Goal: Information Seeking & Learning: Learn about a topic

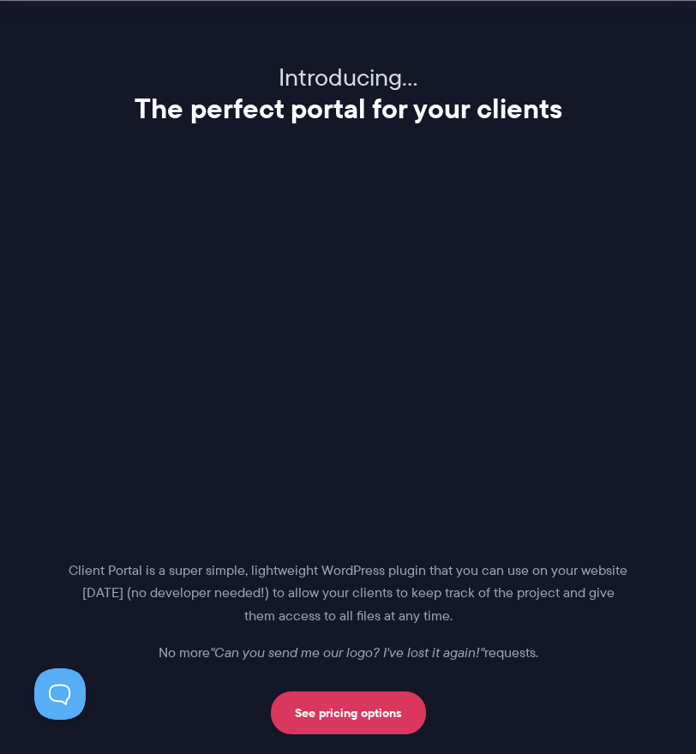
scroll to position [2183, 0]
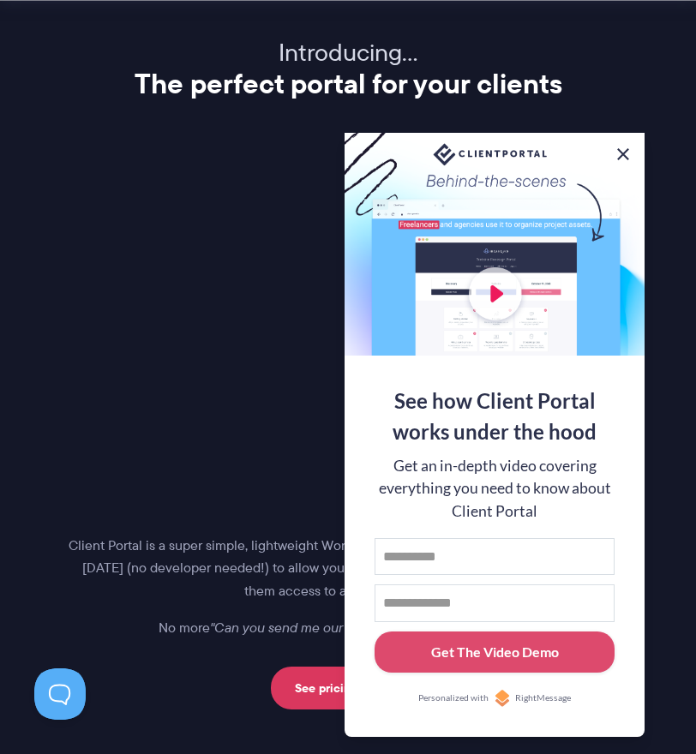
click at [626, 146] on button at bounding box center [622, 154] width 21 height 21
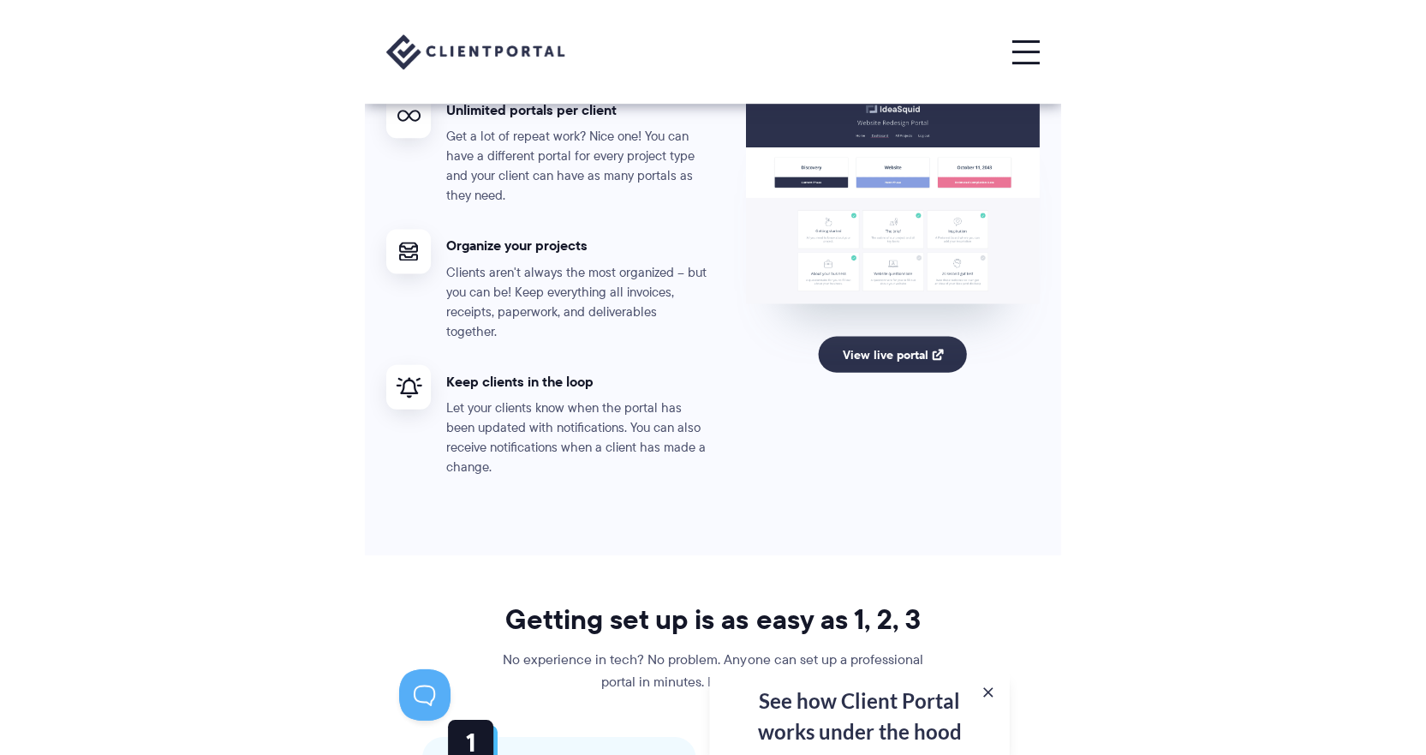
scroll to position [3125, 0]
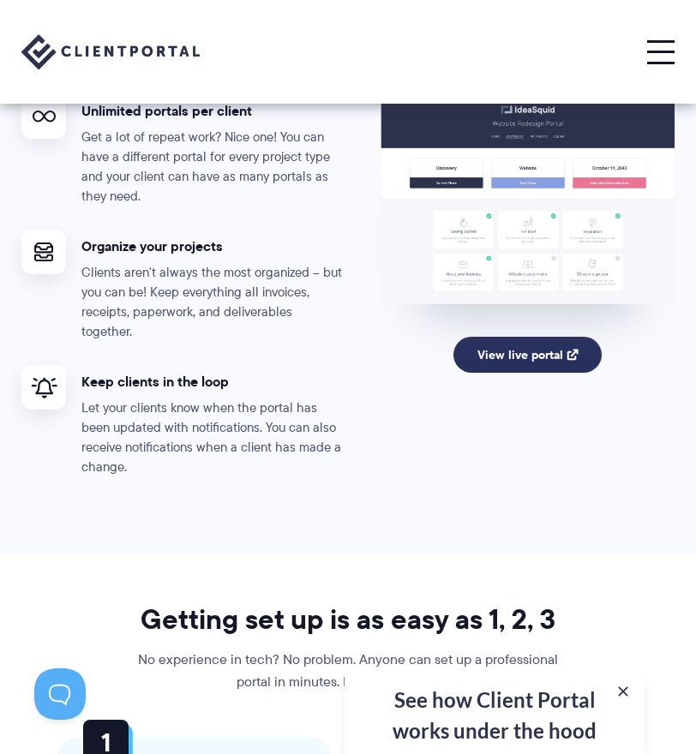
click at [530, 350] on link "View live portal" at bounding box center [527, 355] width 148 height 36
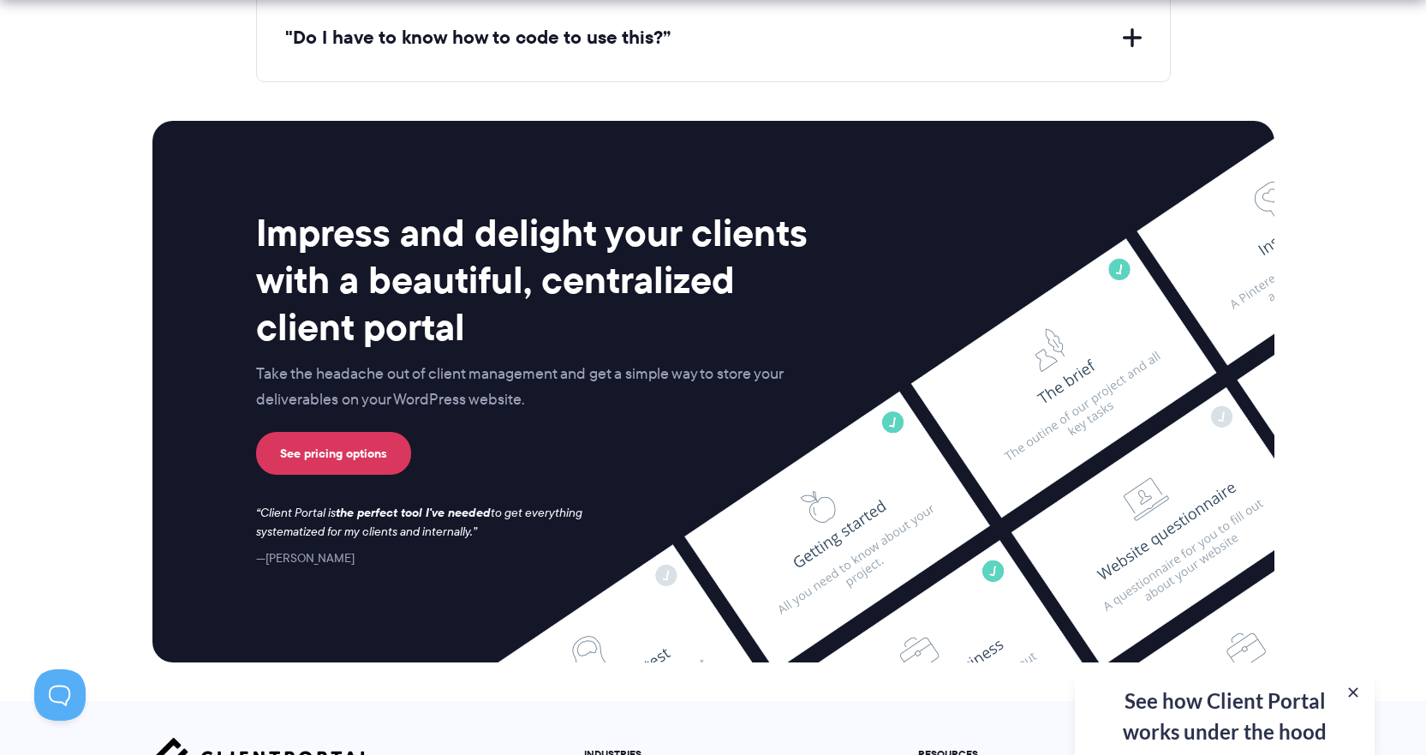
scroll to position [6804, 0]
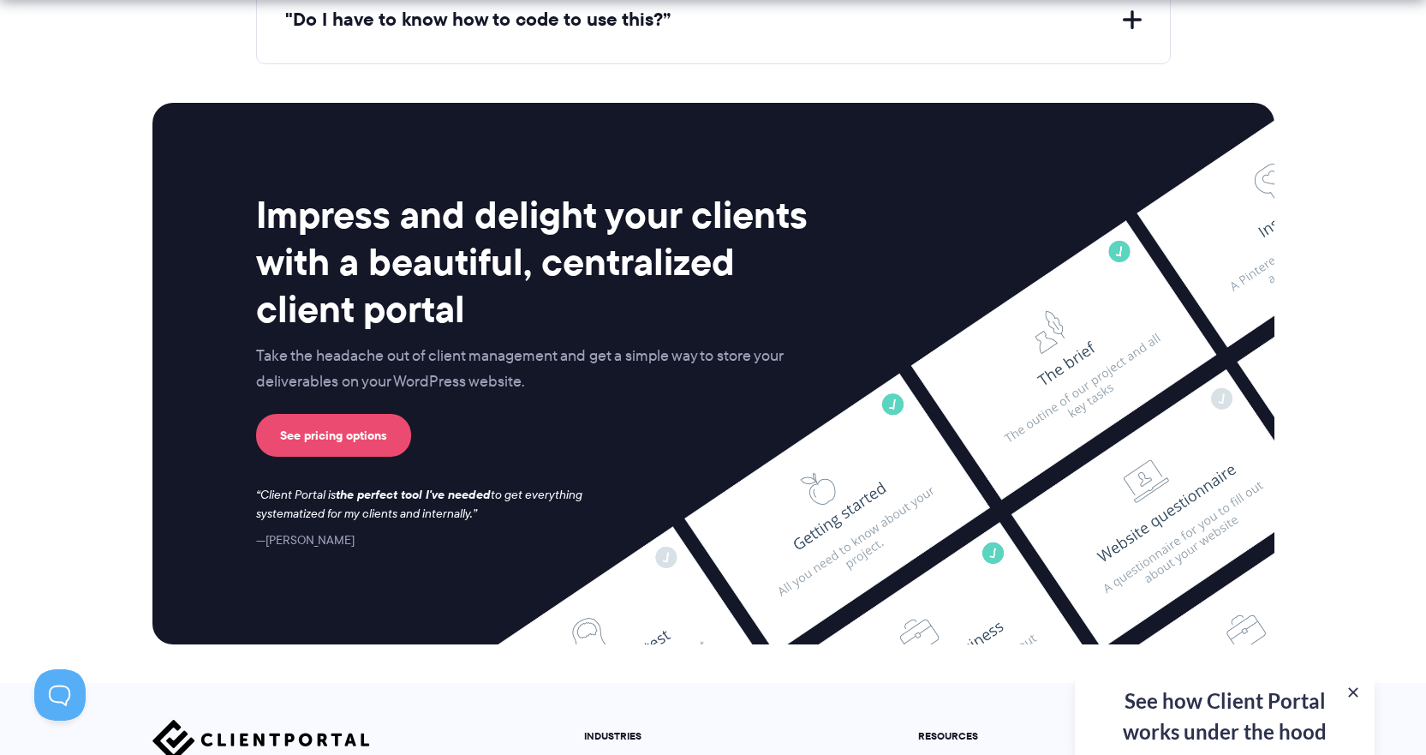
click at [361, 442] on link "See pricing options" at bounding box center [333, 435] width 155 height 43
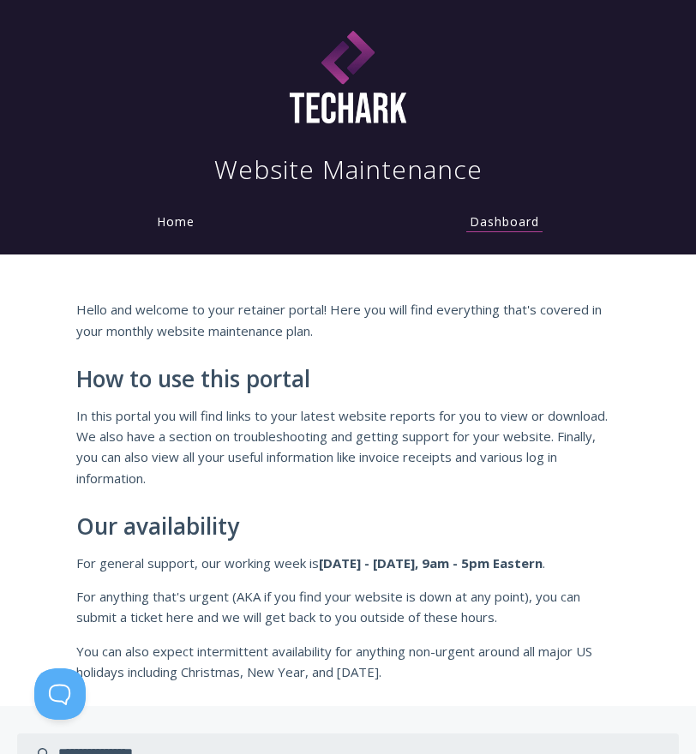
click at [165, 223] on link "Home" at bounding box center [175, 221] width 45 height 16
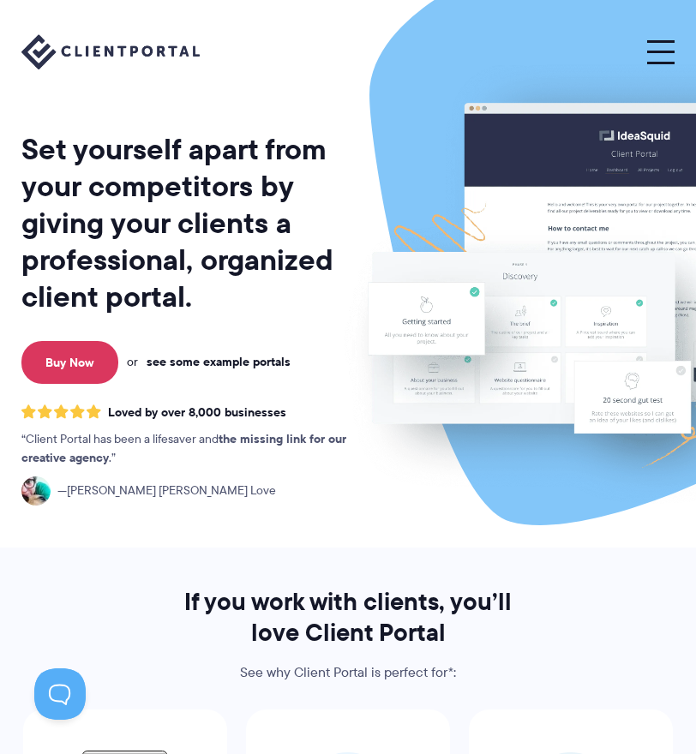
click at [193, 358] on link "see some example portals" at bounding box center [218, 361] width 144 height 15
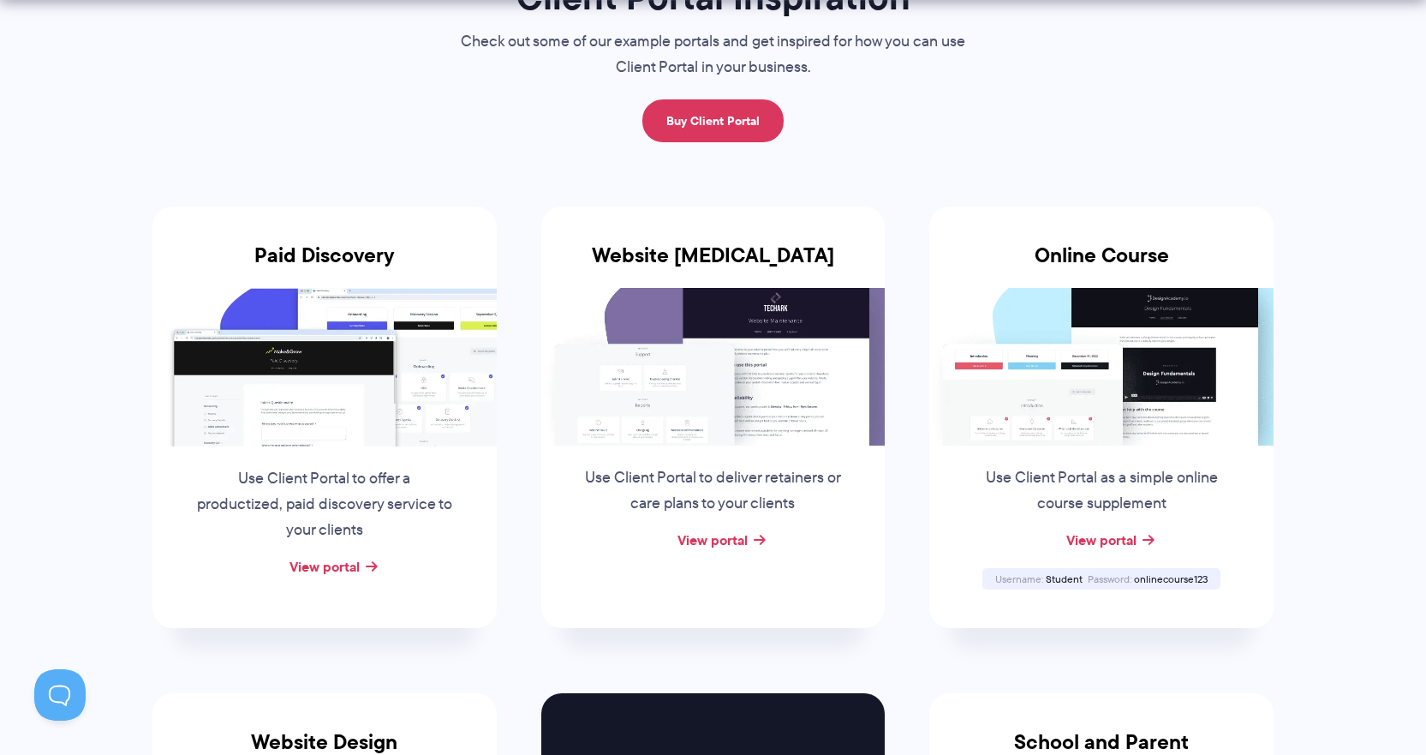
scroll to position [343, 0]
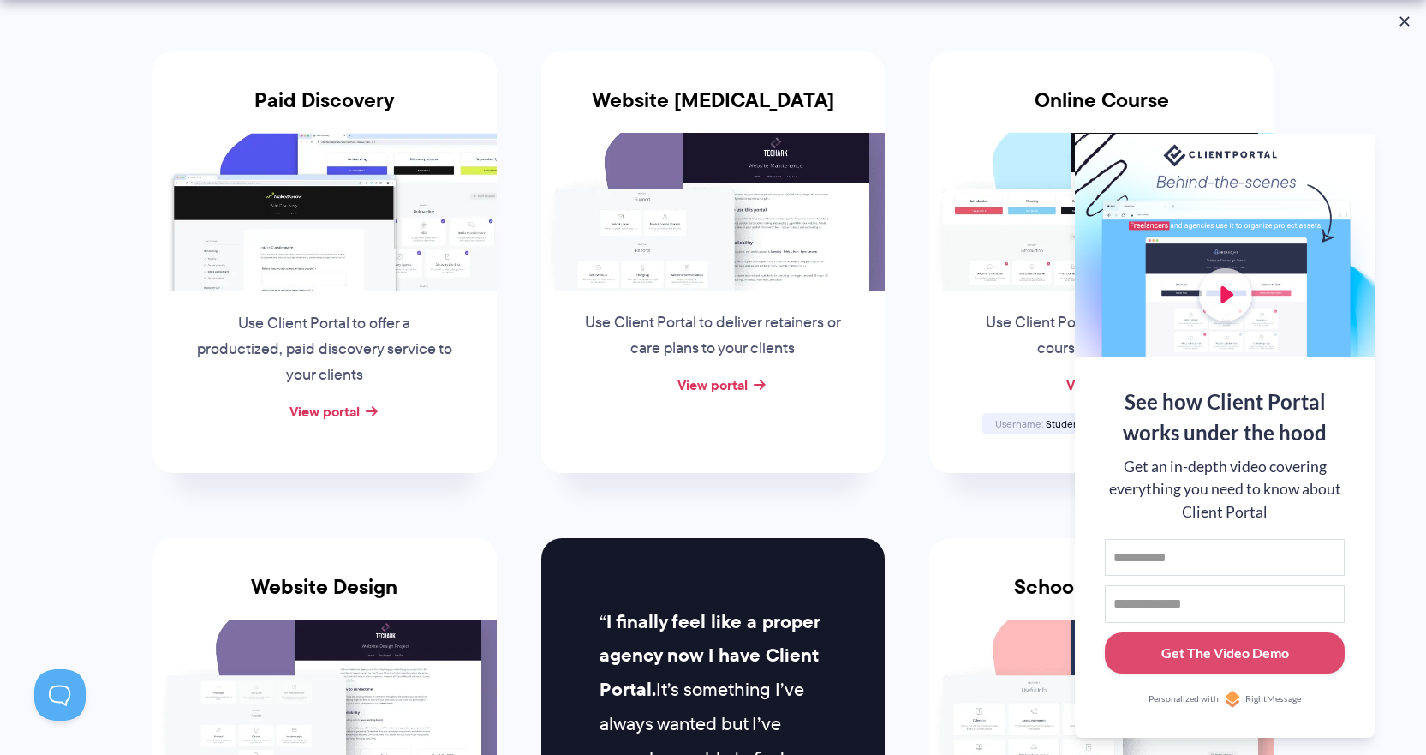
click at [695, 69] on div "Online Course Use Client Portal as a simple online course supplement View porta…" at bounding box center [1101, 261] width 344 height 421
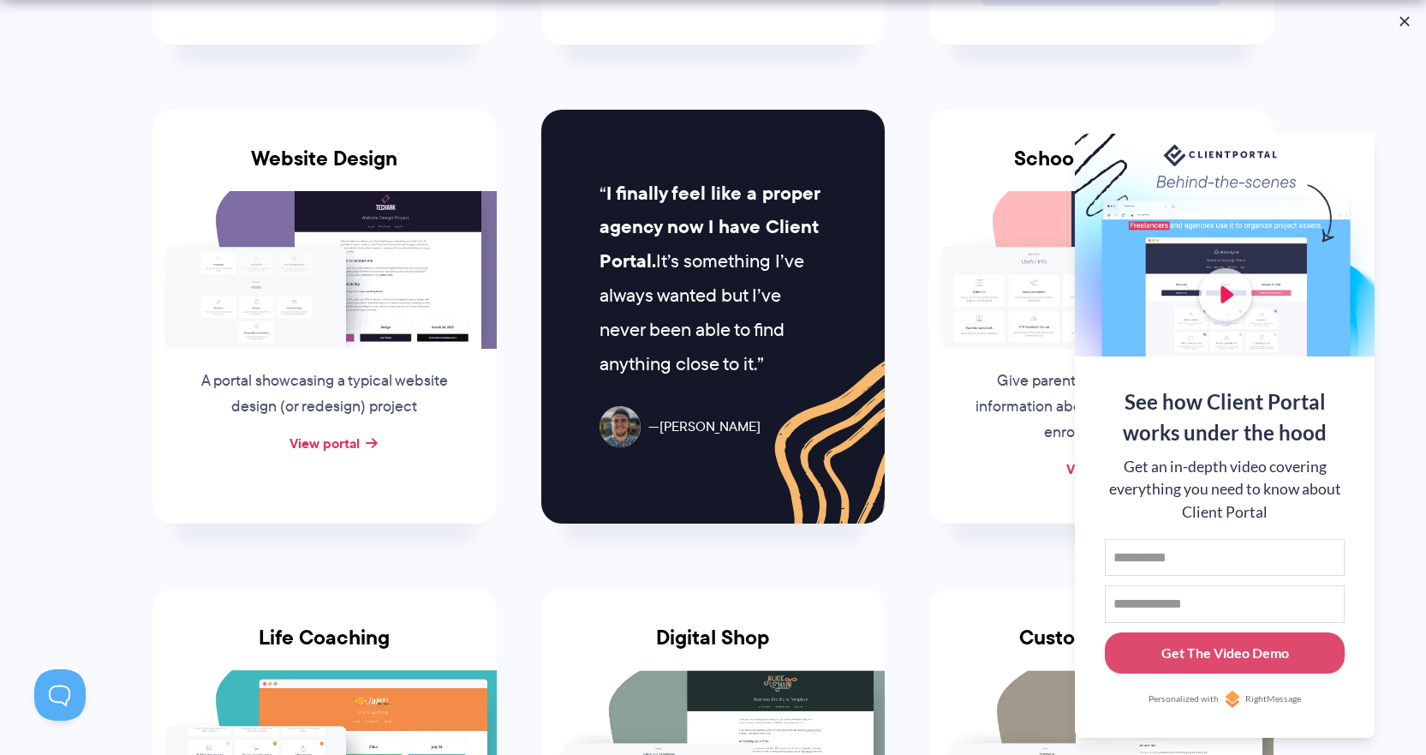
scroll to position [1028, 0]
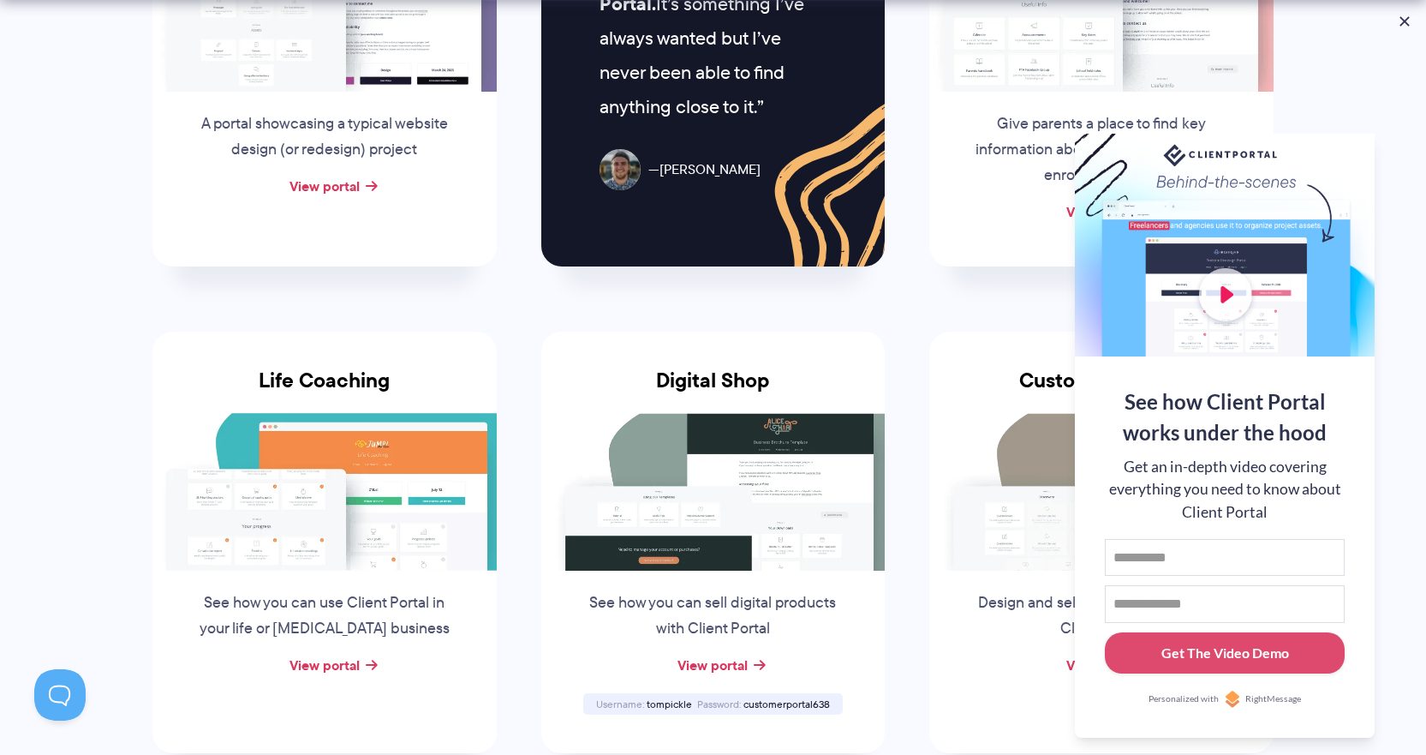
click at [695, 284] on div at bounding box center [1225, 245] width 300 height 223
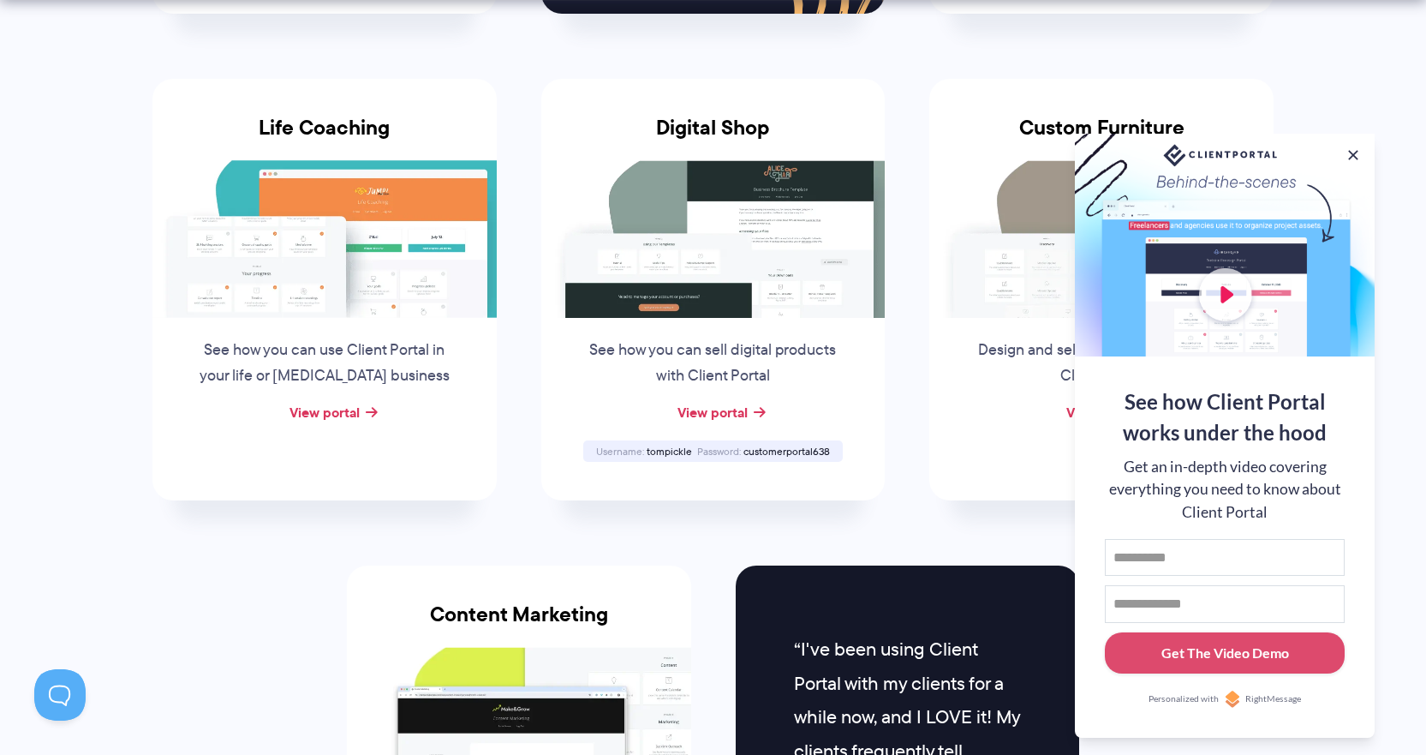
scroll to position [1371, 0]
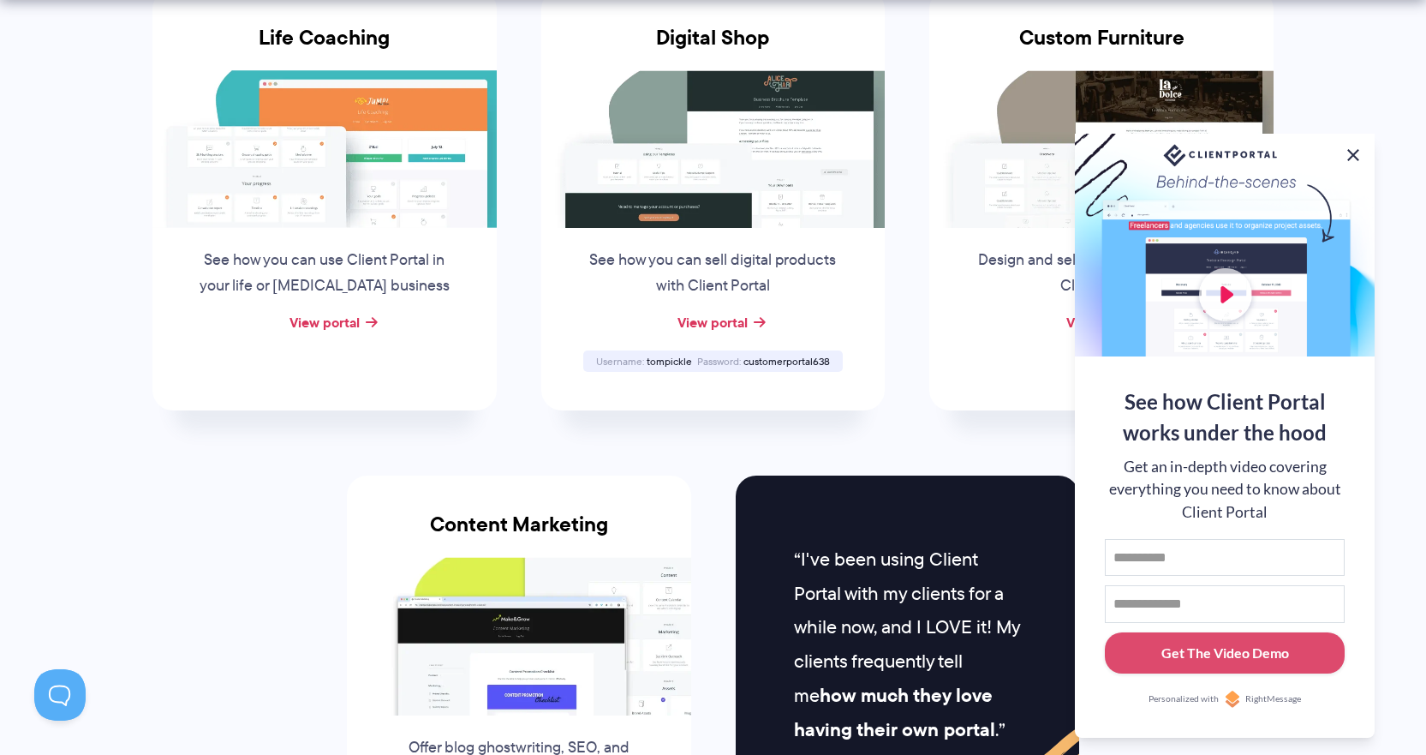
click at [695, 152] on button at bounding box center [1353, 155] width 21 height 21
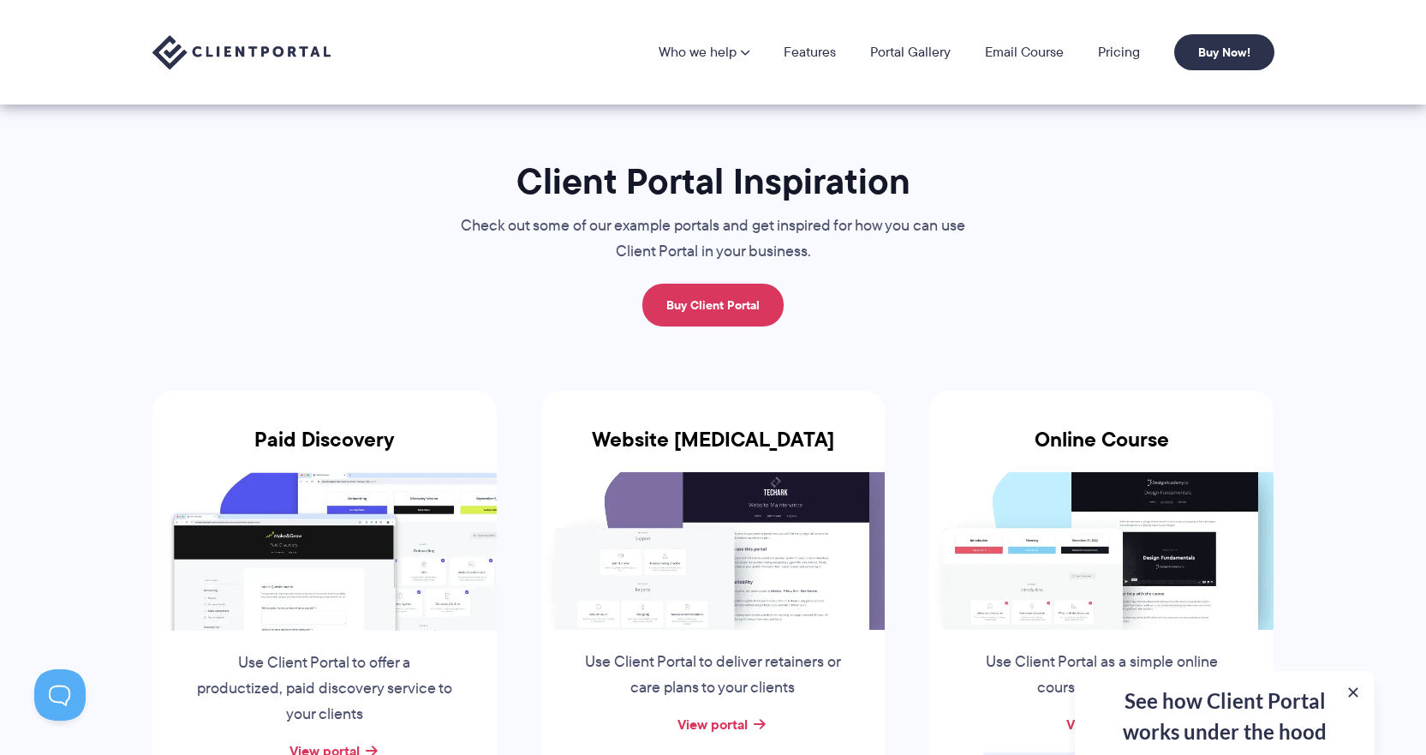
scroll to position [0, 0]
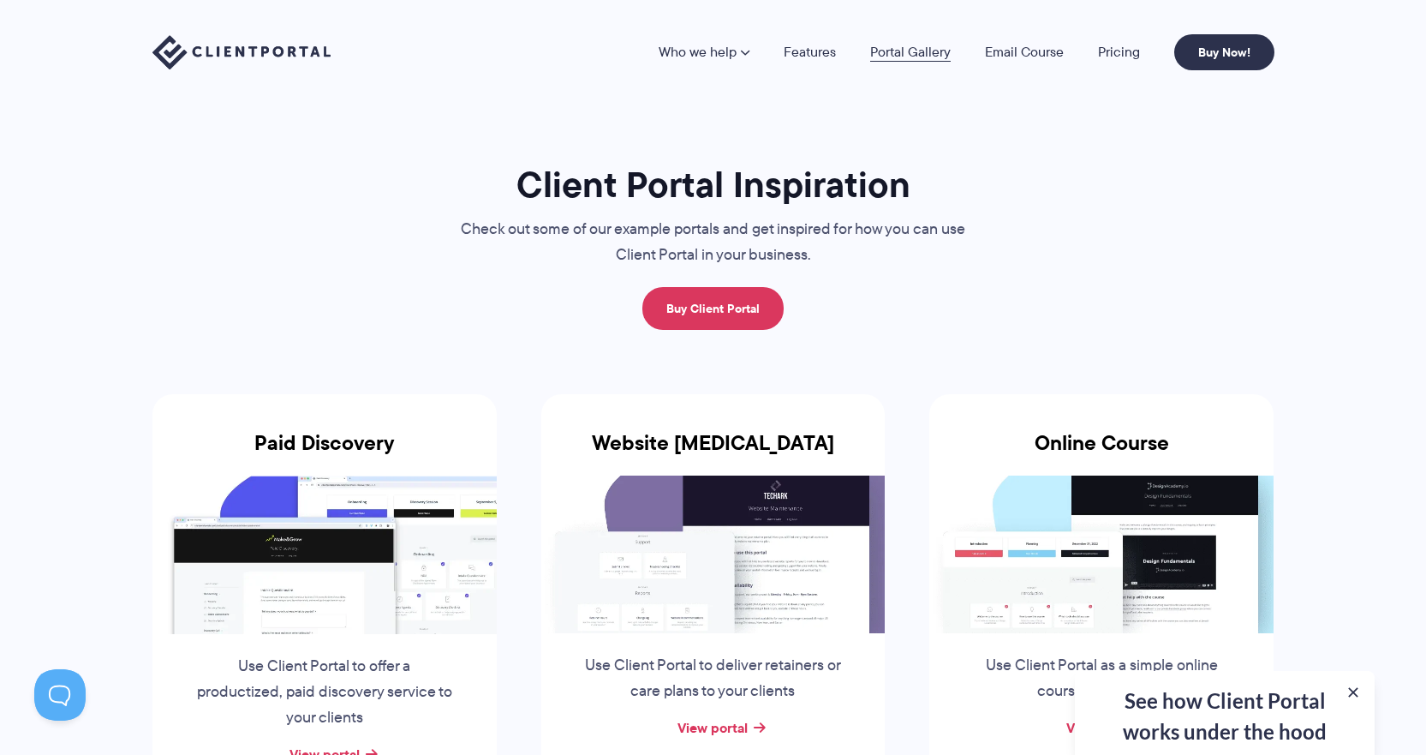
click at [695, 52] on link "Portal Gallery" at bounding box center [910, 52] width 81 height 14
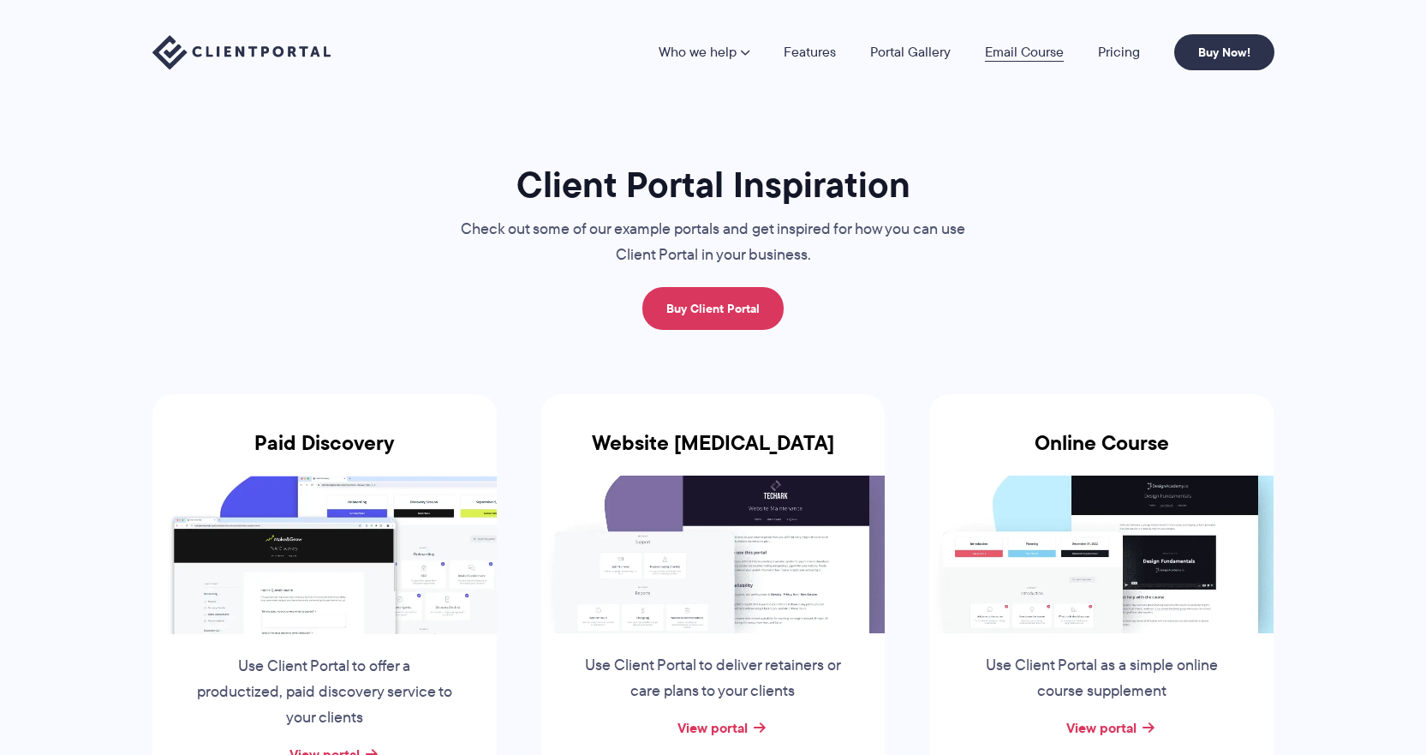
click at [1029, 52] on link "Email Course" at bounding box center [1024, 52] width 79 height 14
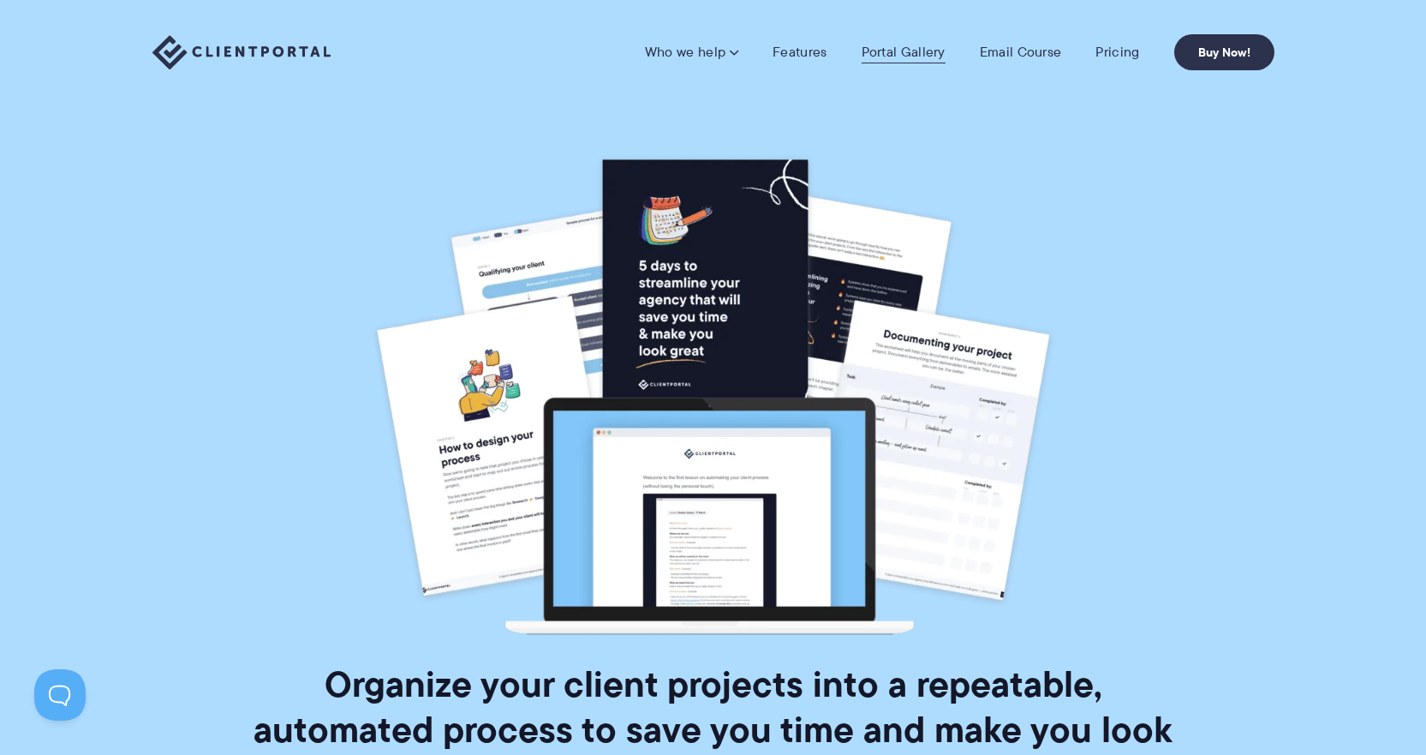
click at [908, 53] on link "Portal Gallery" at bounding box center [904, 52] width 84 height 17
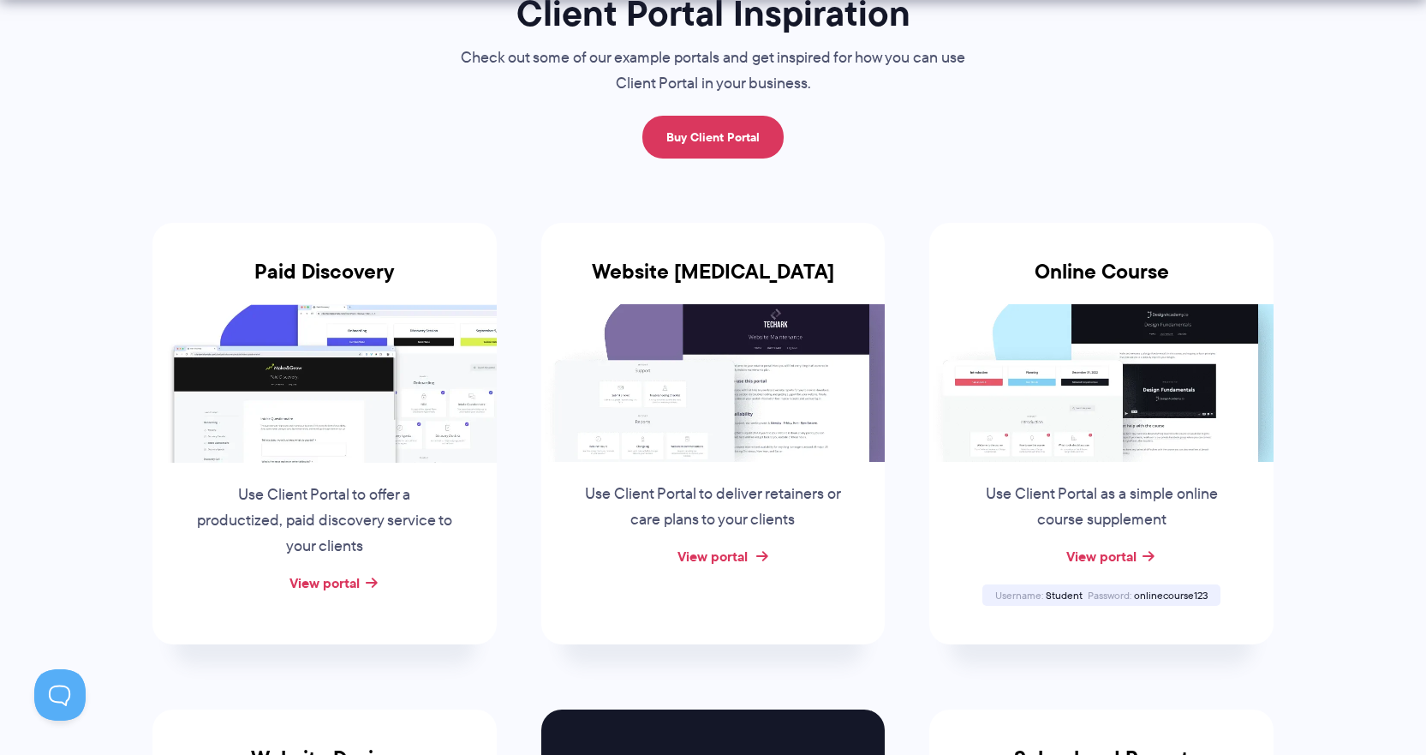
click at [697, 557] on link "View portal" at bounding box center [713, 556] width 70 height 21
click at [347, 580] on link "View portal" at bounding box center [325, 582] width 70 height 21
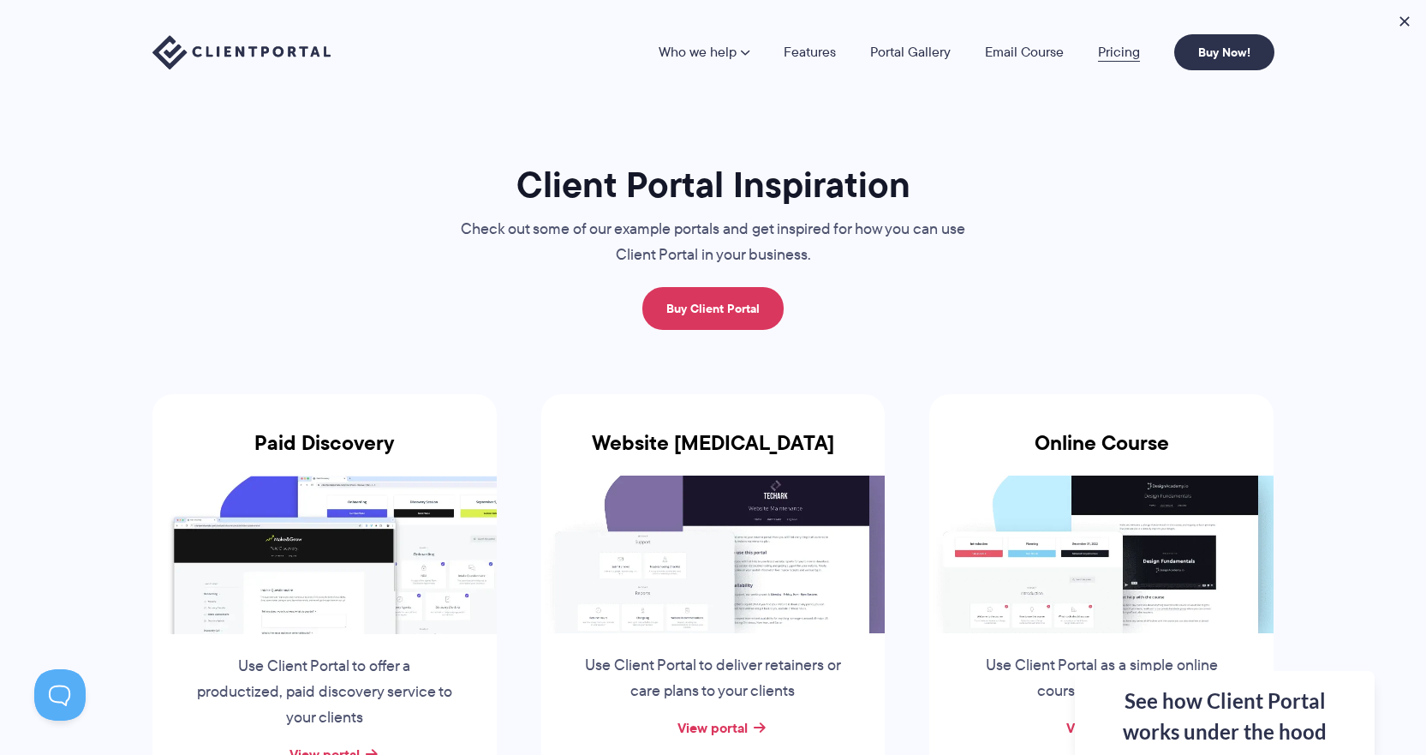
click at [1128, 53] on link "Pricing" at bounding box center [1119, 52] width 42 height 14
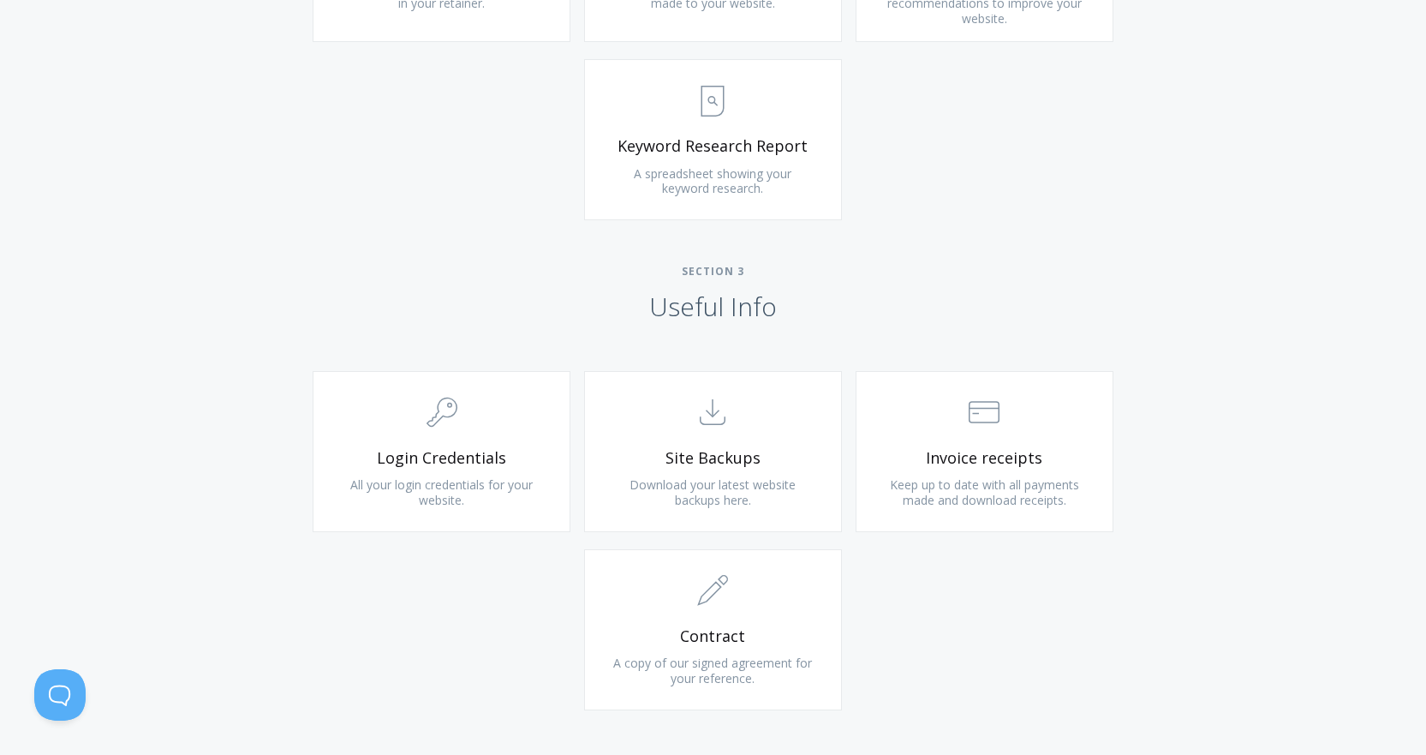
scroll to position [1456, 0]
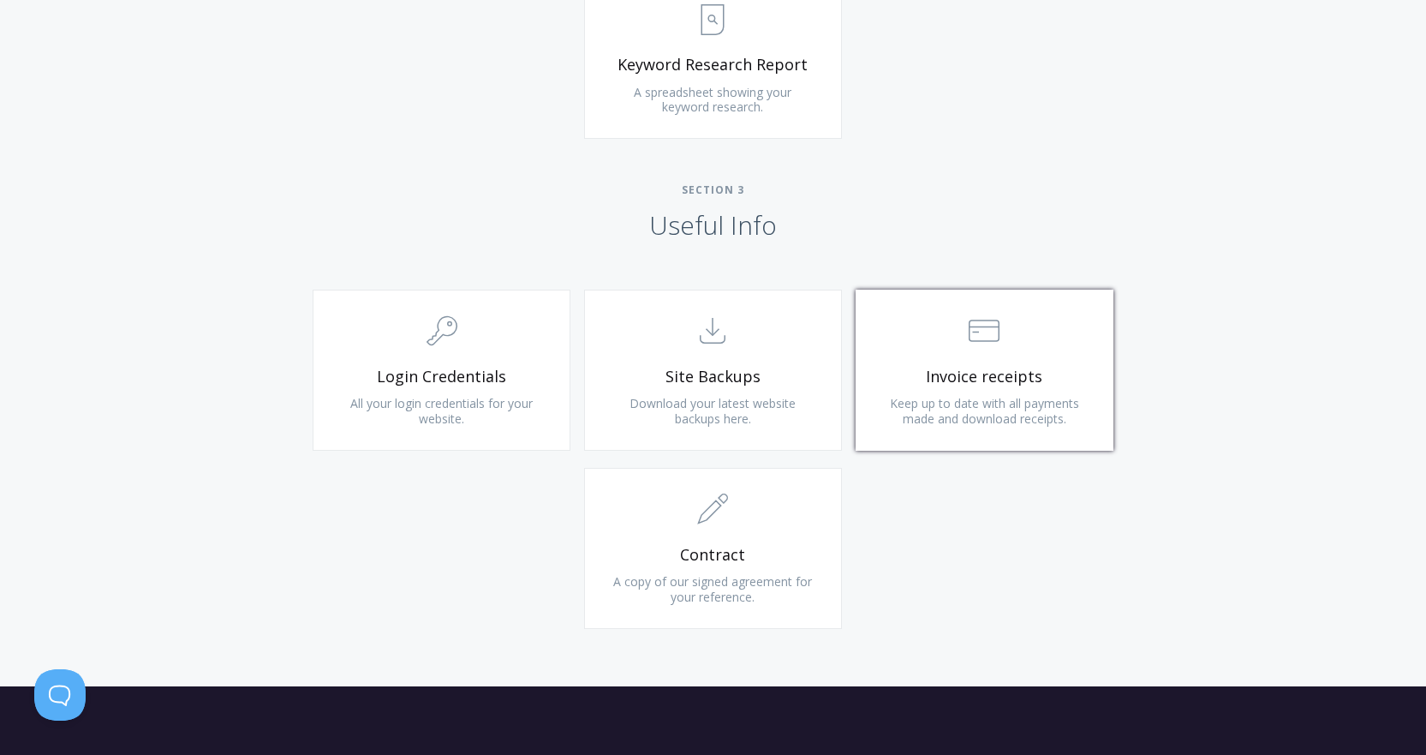
click at [936, 360] on link ".st0{fill:none;stroke:#000000;stroke-width:2;stroke-miterlimit:10;} Financial I…" at bounding box center [985, 370] width 258 height 161
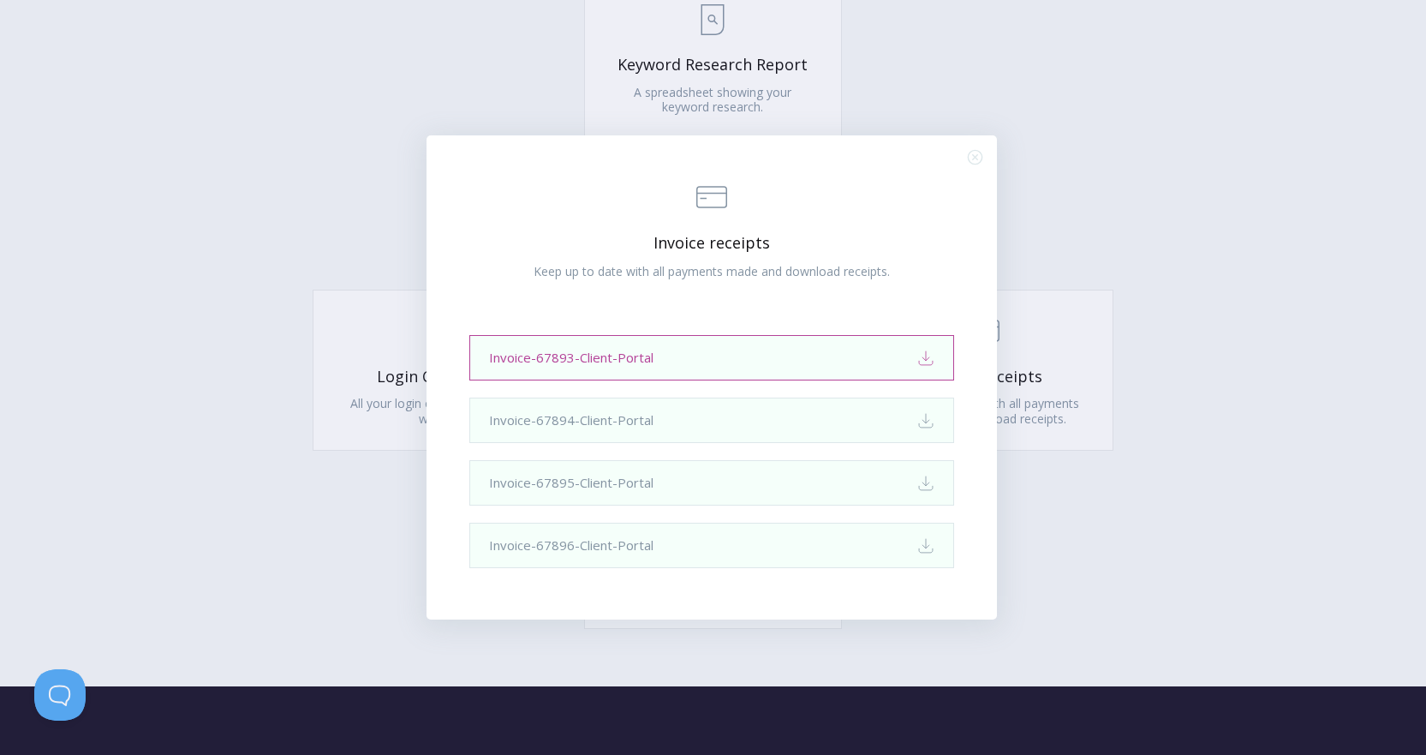
click at [592, 355] on link "Invoice-67893-Client-Portal Download" at bounding box center [711, 357] width 485 height 45
drag, startPoint x: 978, startPoint y: 158, endPoint x: 960, endPoint y: 158, distance: 18.0
click at [978, 158] on icon ".st0{fill:none;stroke:#000000;stroke-width:2;stroke-miterlimit:10;} Close" at bounding box center [975, 157] width 15 height 15
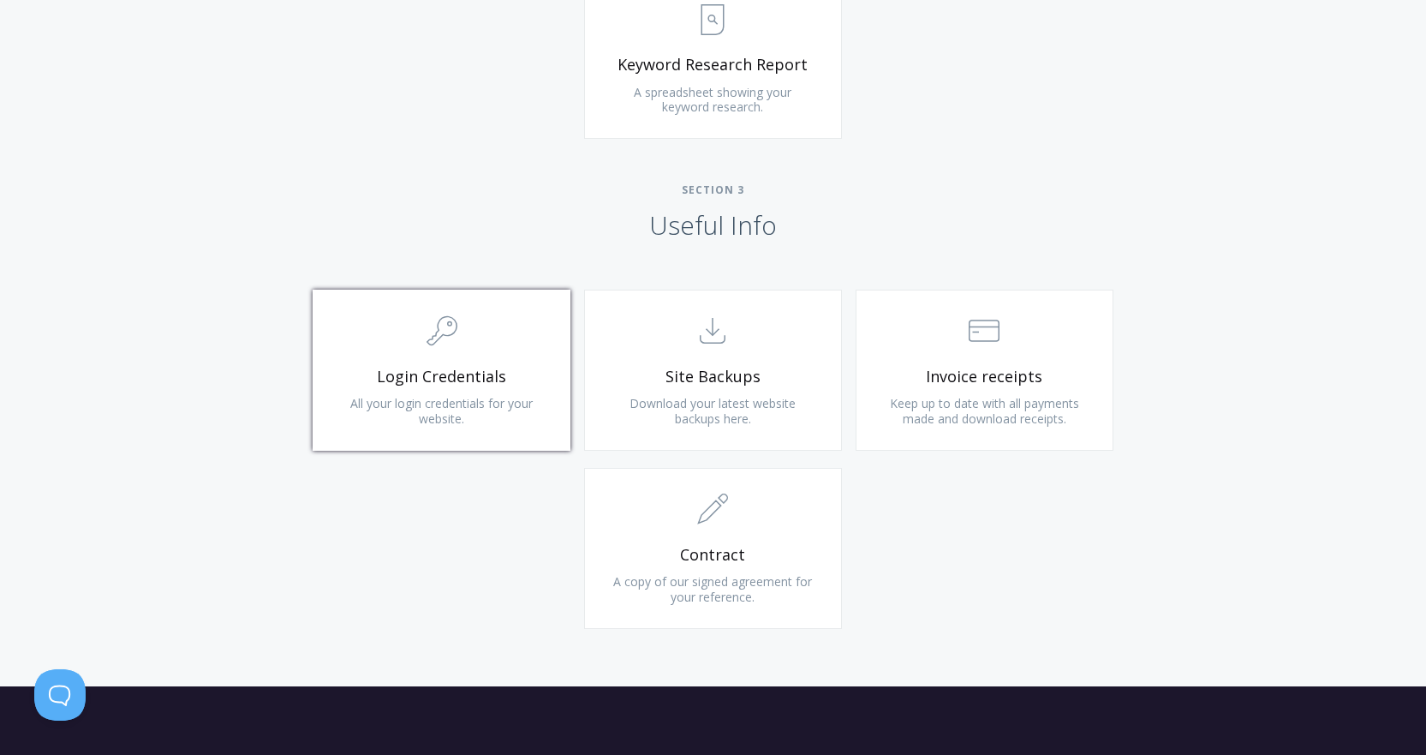
click at [483, 379] on span "Login Credentials" at bounding box center [441, 377] width 205 height 20
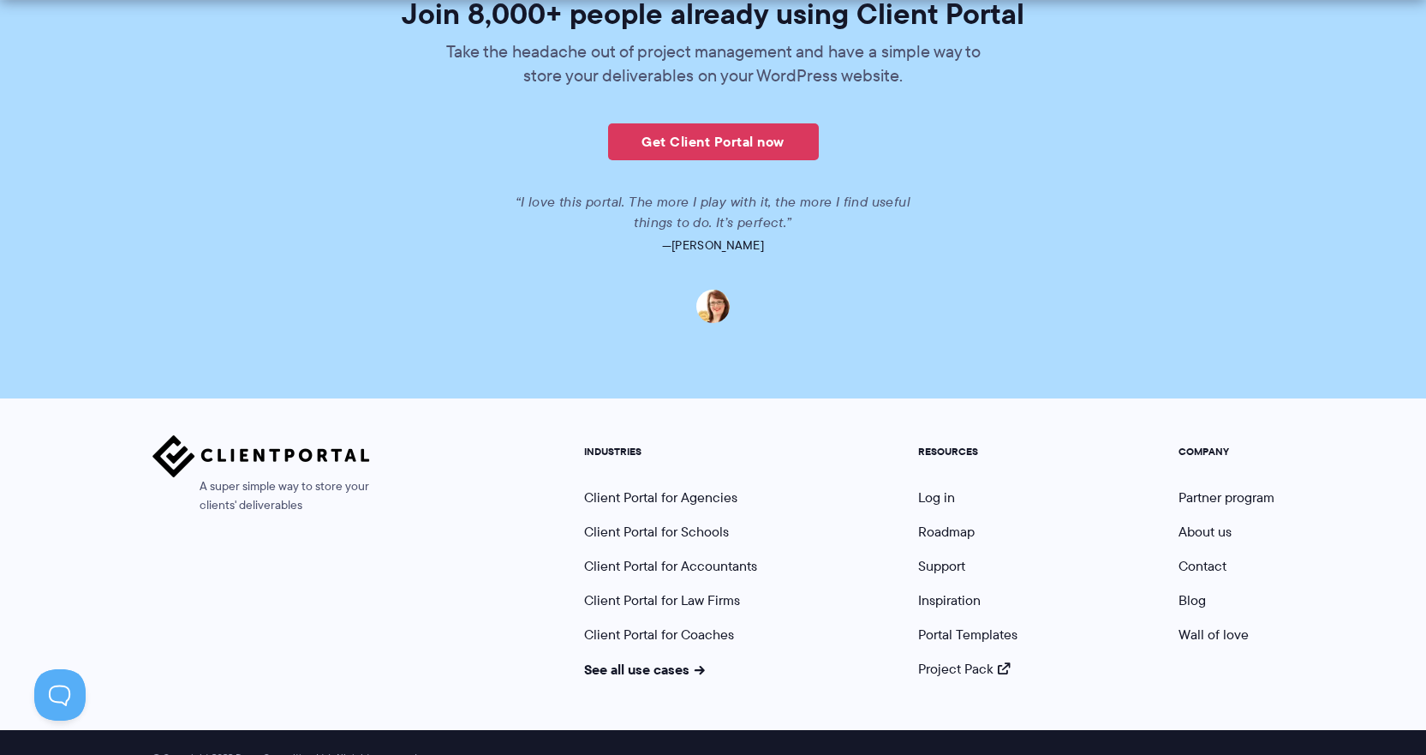
scroll to position [4226, 0]
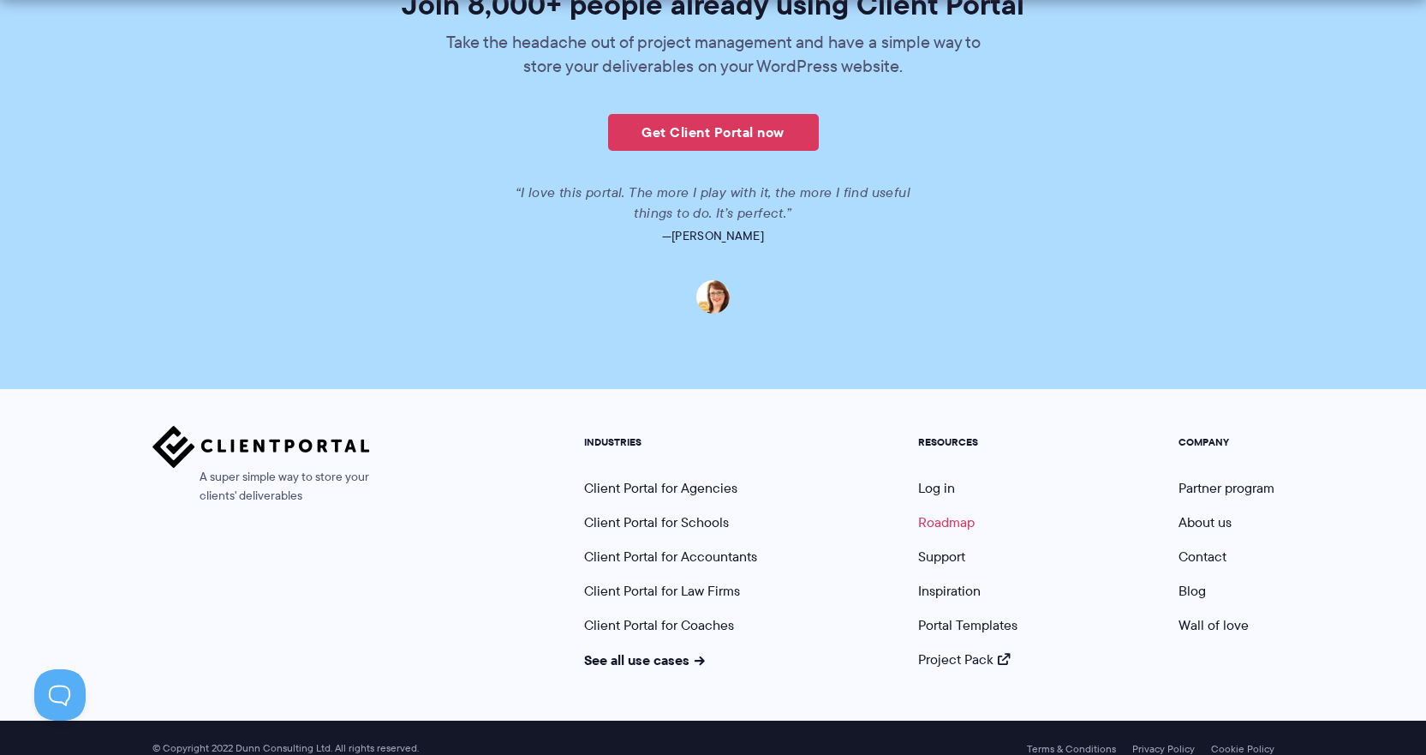
click at [923, 512] on link "Roadmap" at bounding box center [946, 522] width 57 height 20
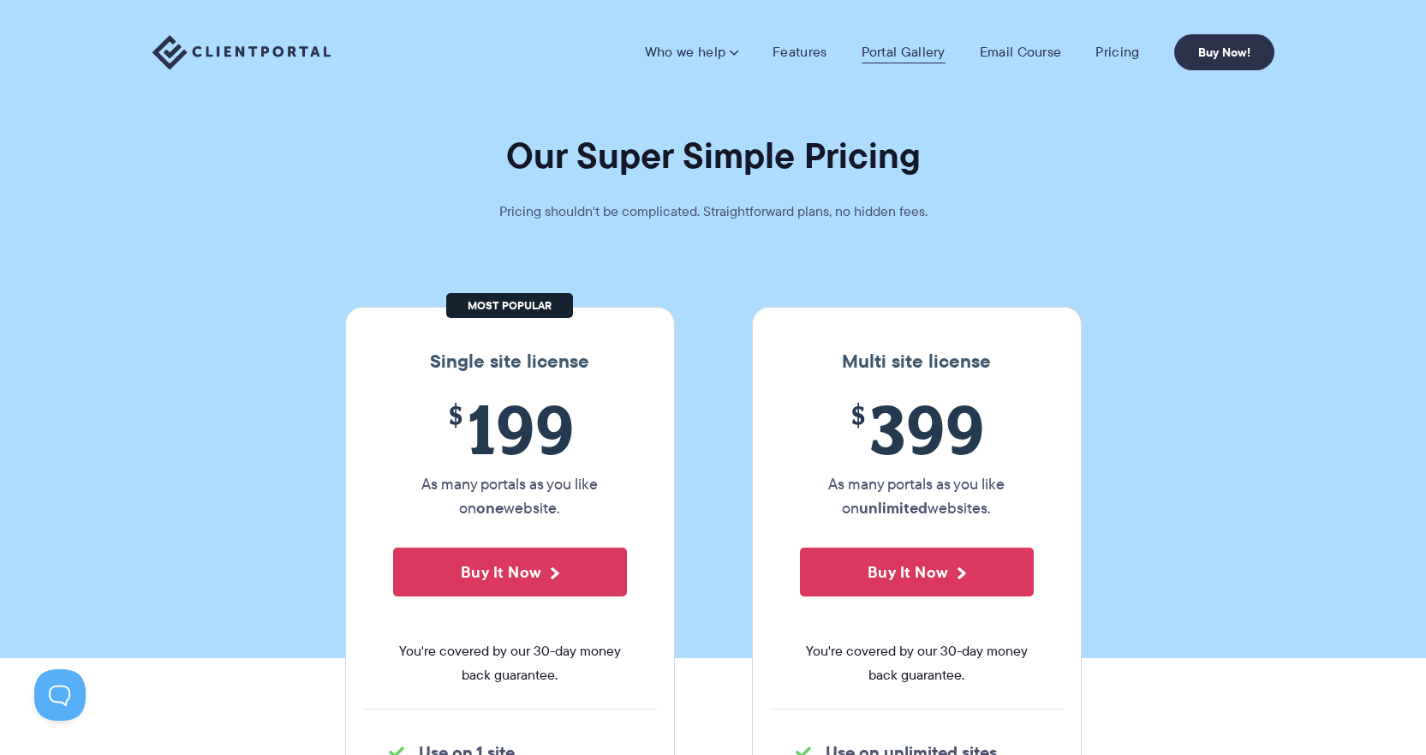
click at [927, 57] on link "Portal Gallery" at bounding box center [904, 52] width 84 height 17
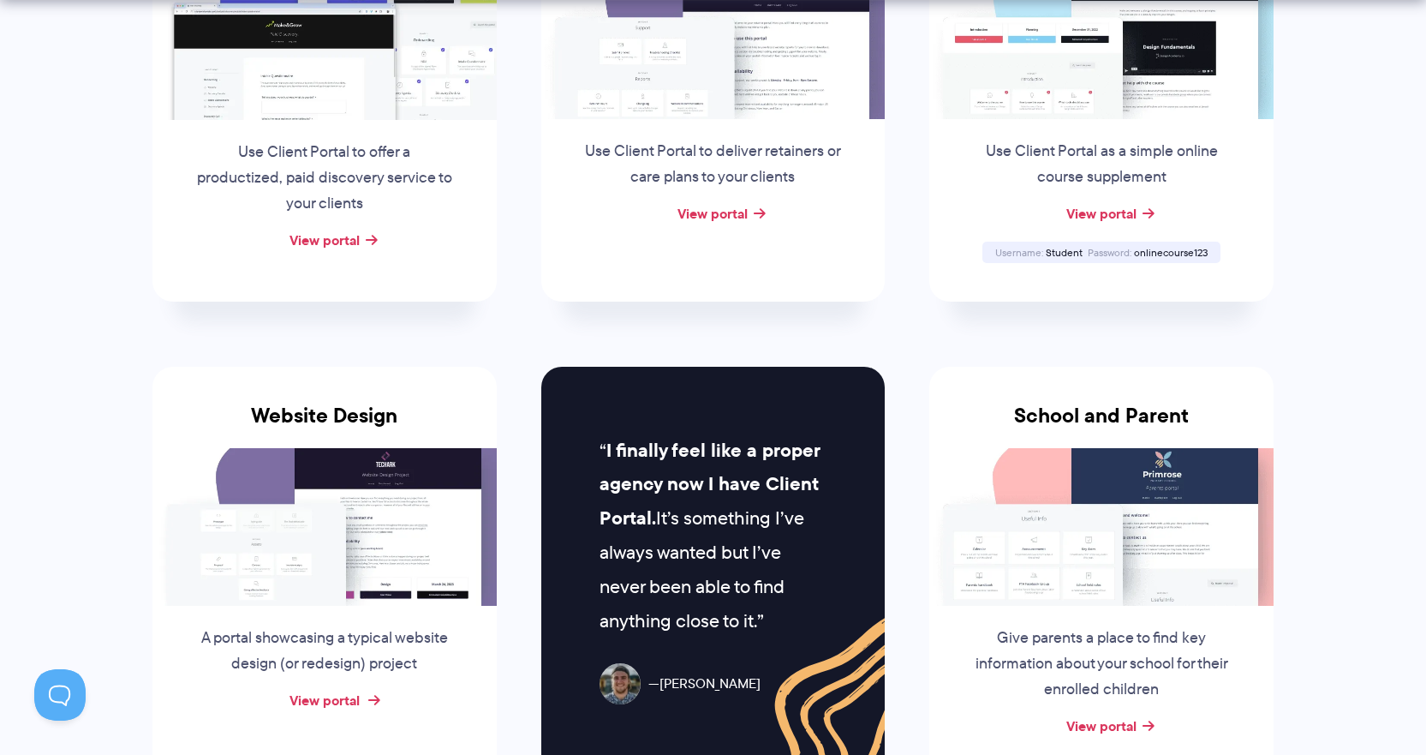
click at [347, 697] on link "View portal" at bounding box center [325, 700] width 70 height 21
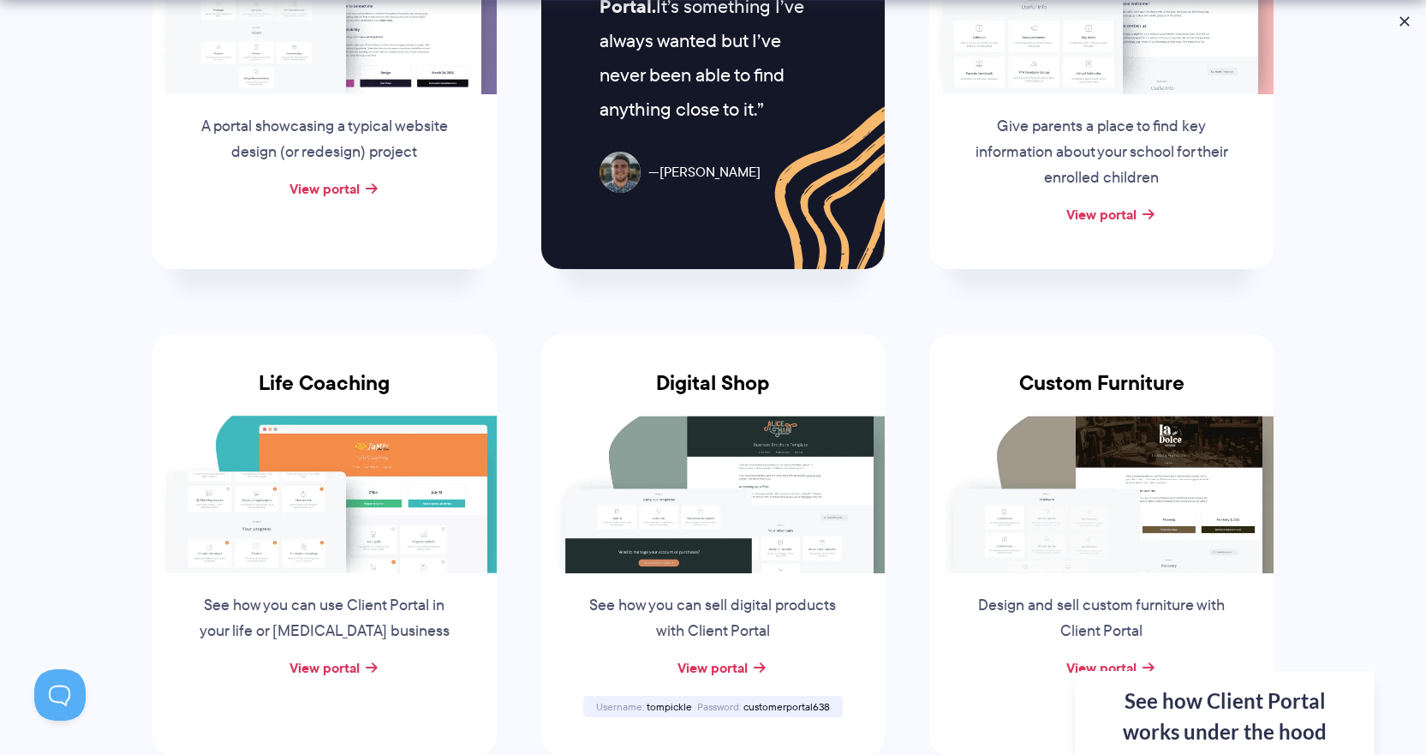
scroll to position [1114, 0]
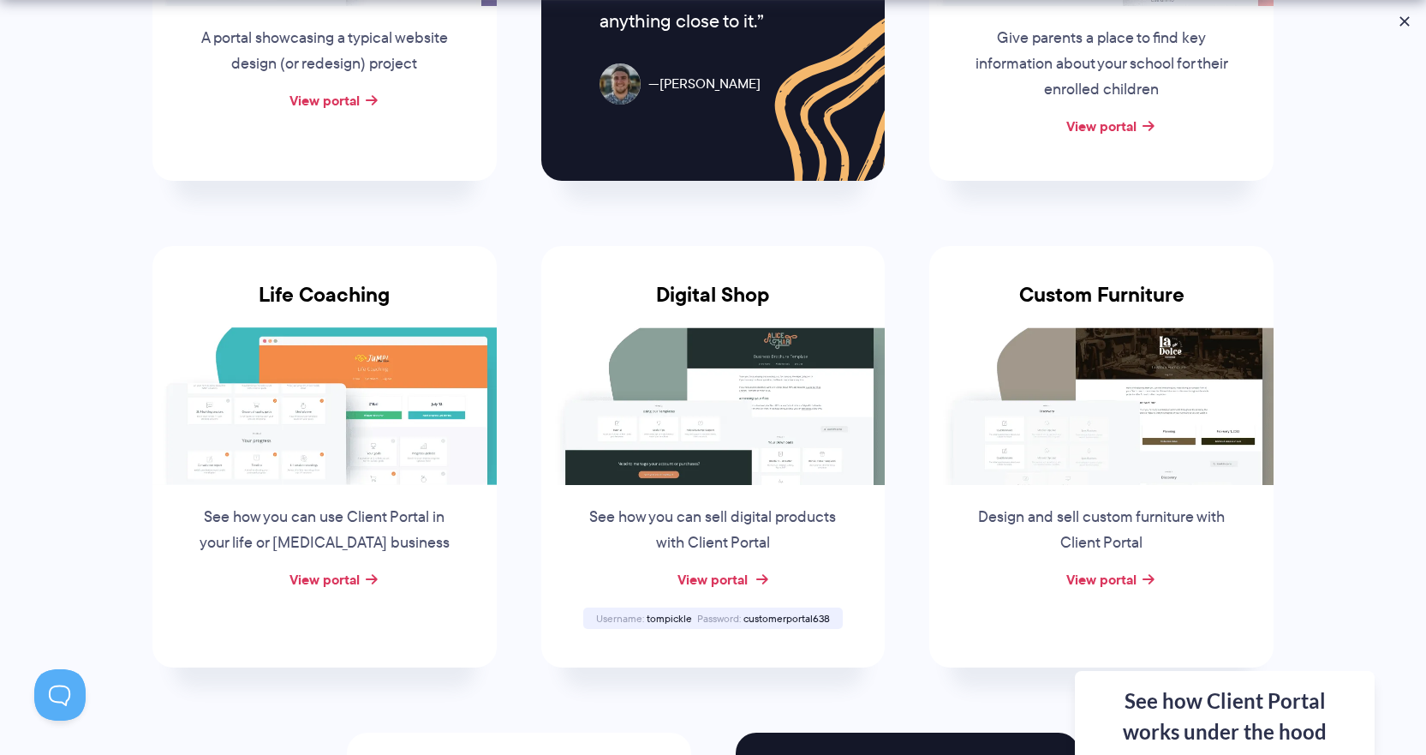
click at [733, 576] on link "View portal" at bounding box center [713, 579] width 70 height 21
click at [650, 615] on span "tompickle" at bounding box center [669, 618] width 45 height 15
drag, startPoint x: 648, startPoint y: 619, endPoint x: 690, endPoint y: 620, distance: 42.8
click at [693, 624] on div "Username tompickle Password customerportal638" at bounding box center [713, 617] width 260 height 21
copy div "tompickle Password"
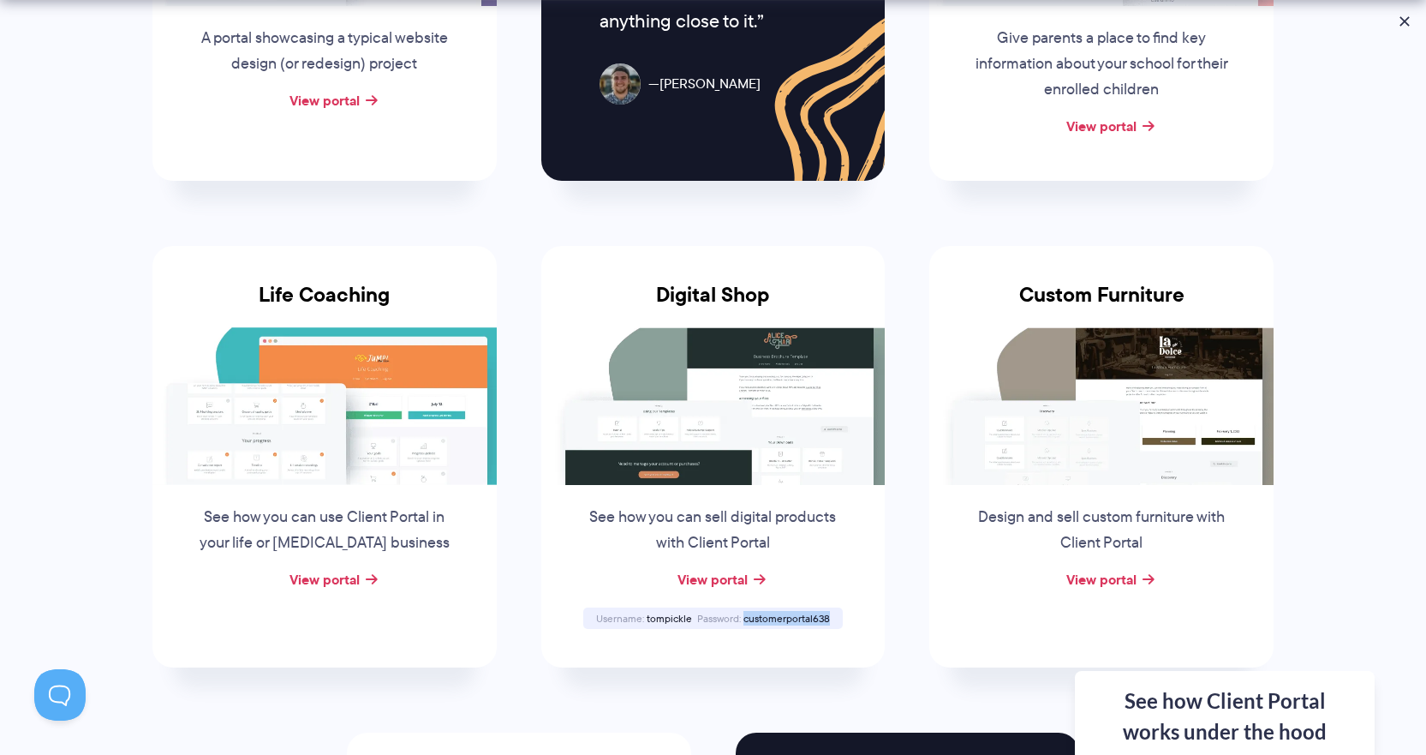
drag, startPoint x: 744, startPoint y: 618, endPoint x: 838, endPoint y: 613, distance: 93.5
click at [836, 613] on div "Username tompickle Password customerportal638" at bounding box center [713, 617] width 260 height 21
copy span "customerportal638"
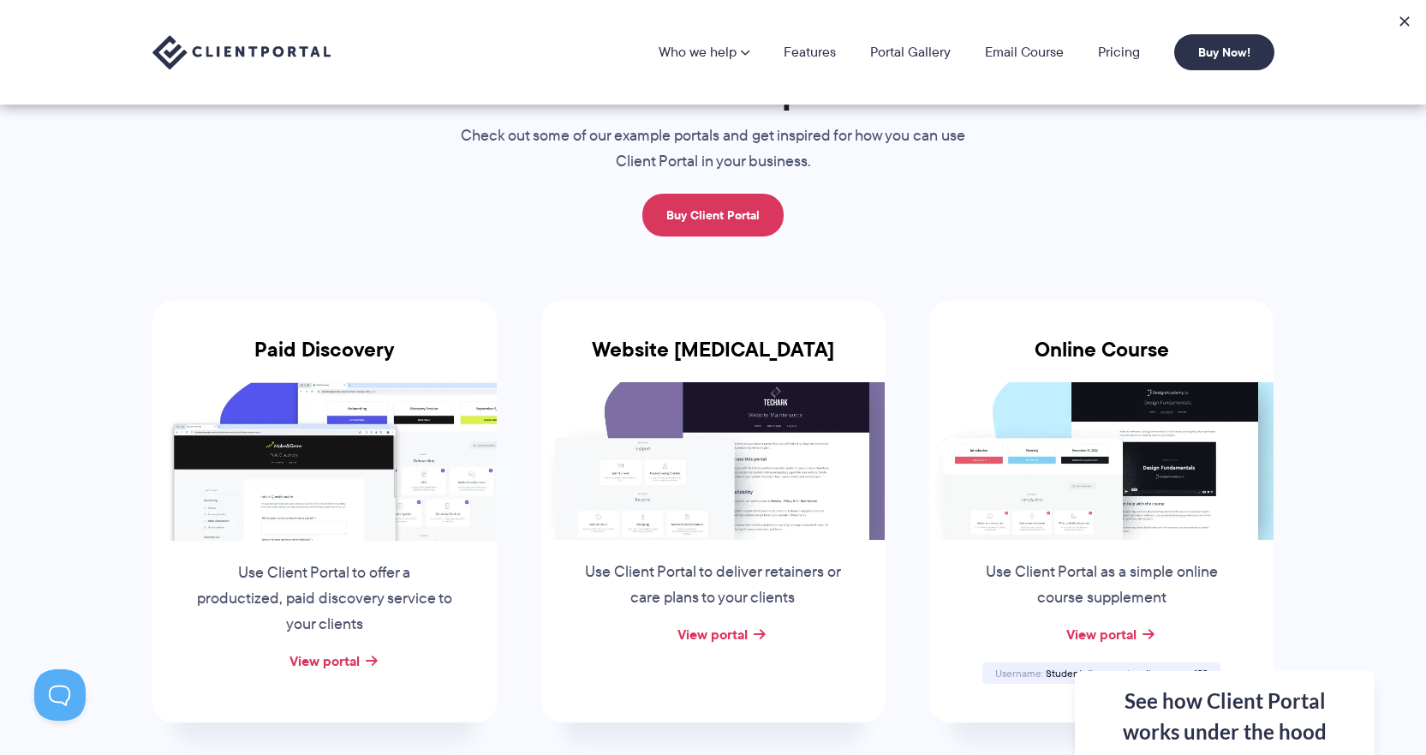
scroll to position [0, 0]
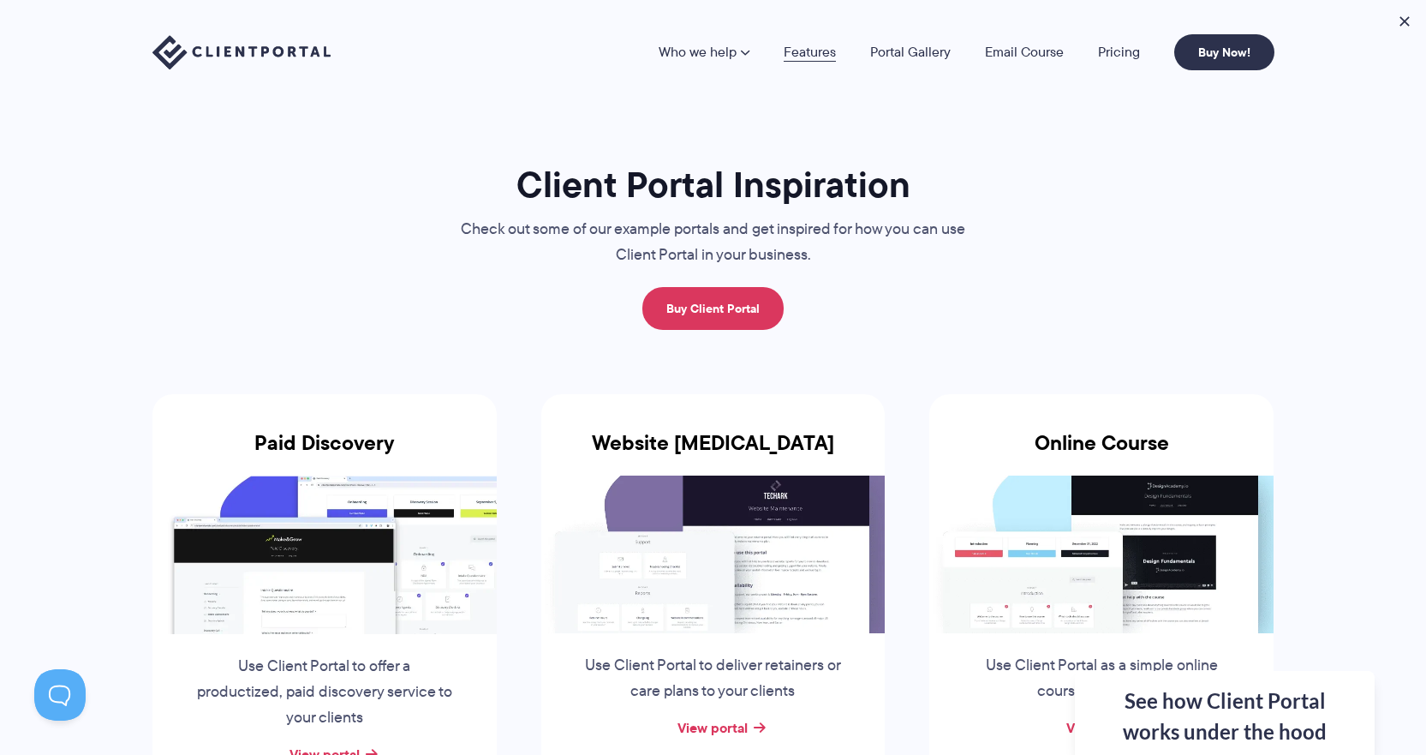
click at [817, 54] on link "Features" at bounding box center [810, 52] width 52 height 14
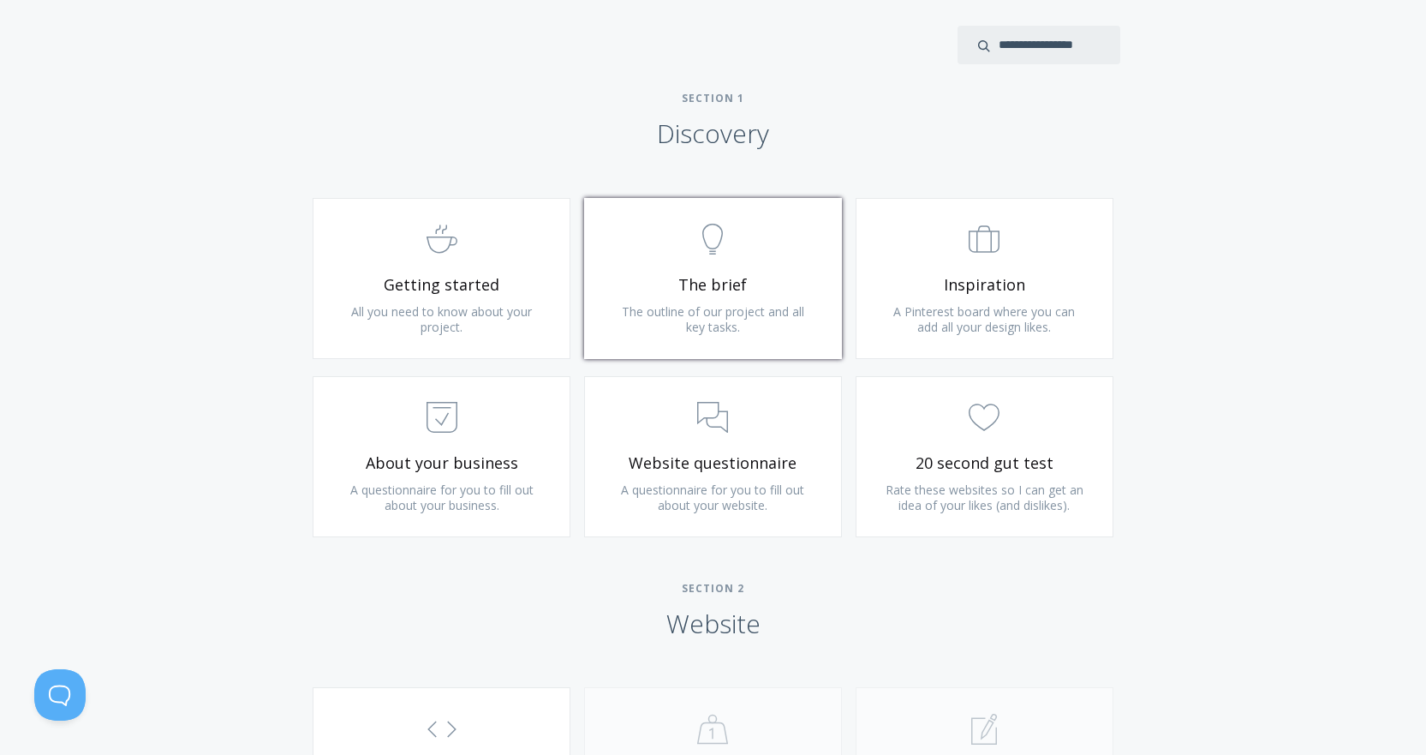
scroll to position [942, 0]
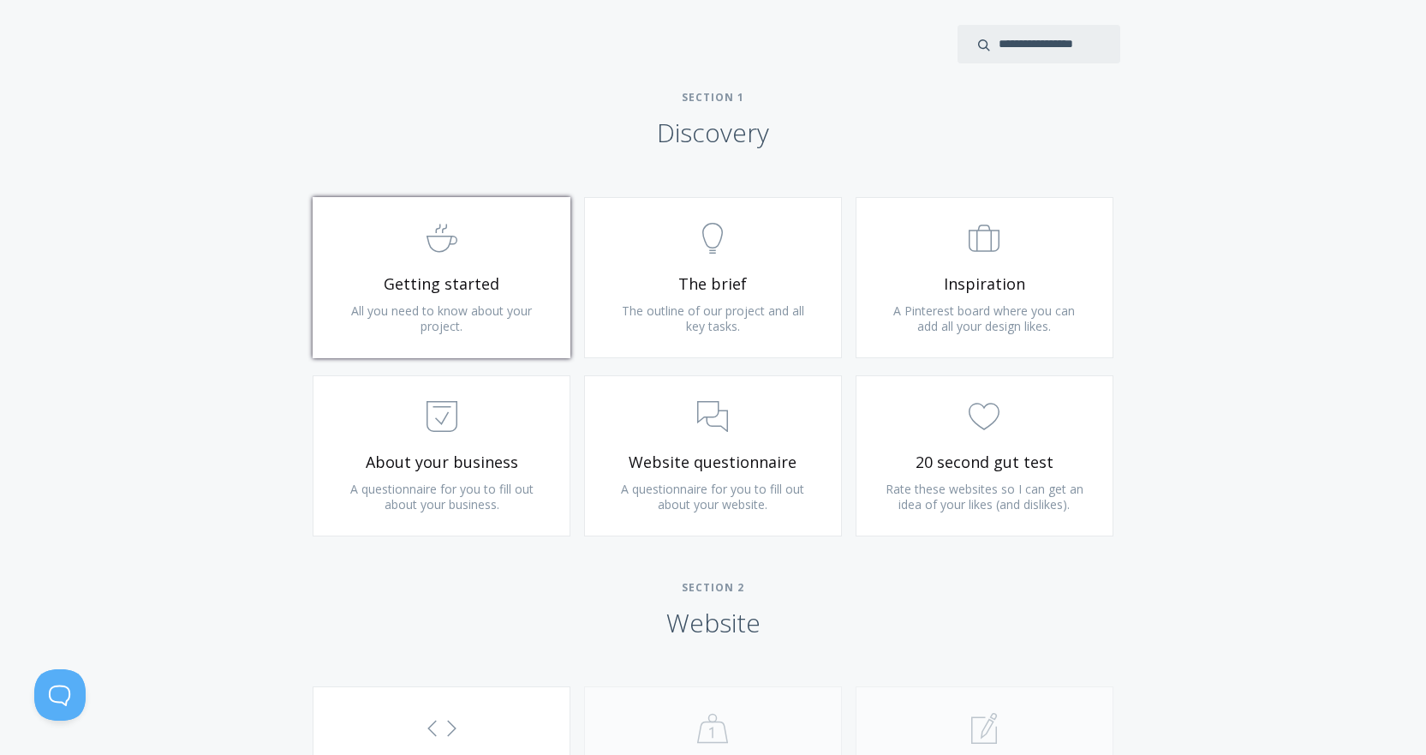
click at [447, 261] on span ".st0{fill:none;stroke:#000000;stroke-width:2;stroke-miterlimit:10;} Untitled-22" at bounding box center [441, 239] width 205 height 52
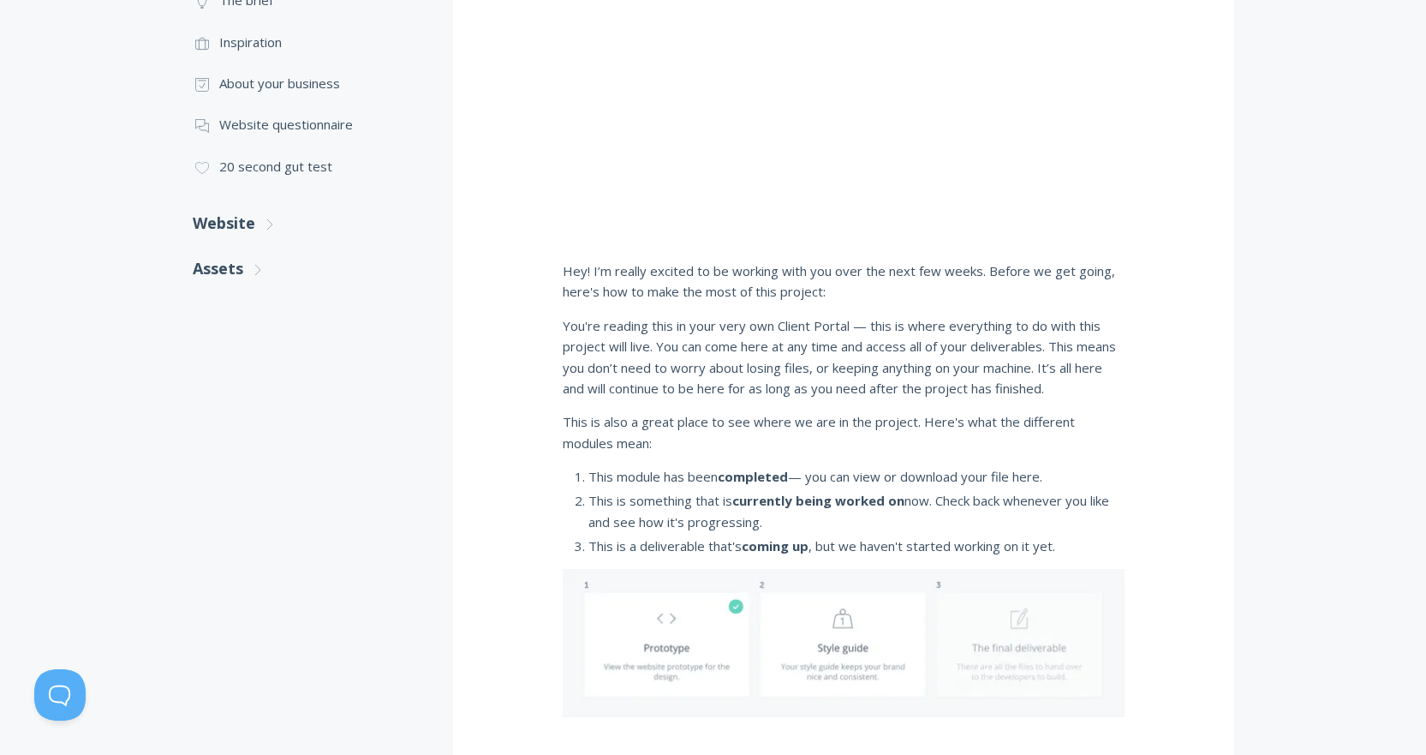
scroll to position [368, 0]
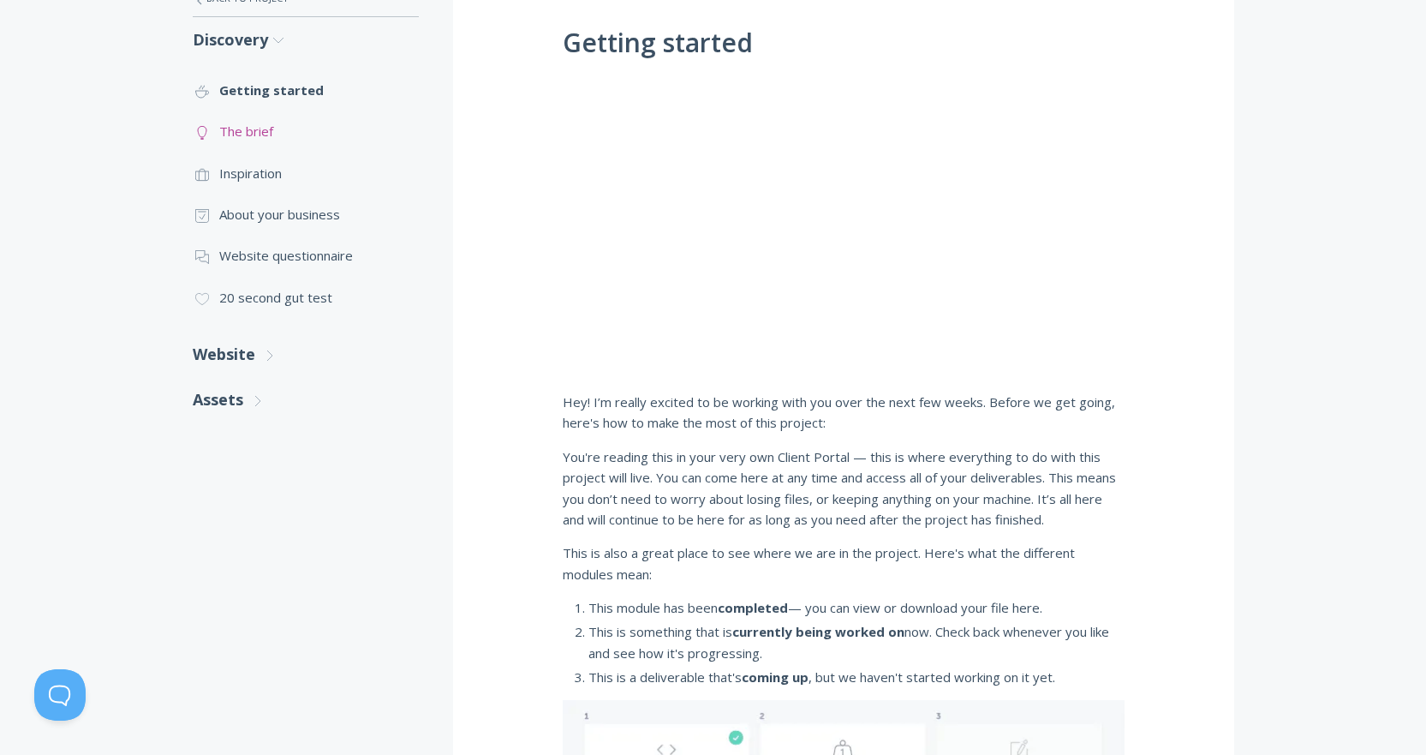
click at [241, 134] on link ".st0{fill:none;stroke:#000000;stroke-width:2;stroke-miterlimit:10;} Untitled-14…" at bounding box center [306, 131] width 226 height 41
click at [262, 217] on link ".st0{fill:none;stroke:#000000;stroke-width:2;stroke-miterlimit:10;} Untitled-18…" at bounding box center [306, 214] width 226 height 41
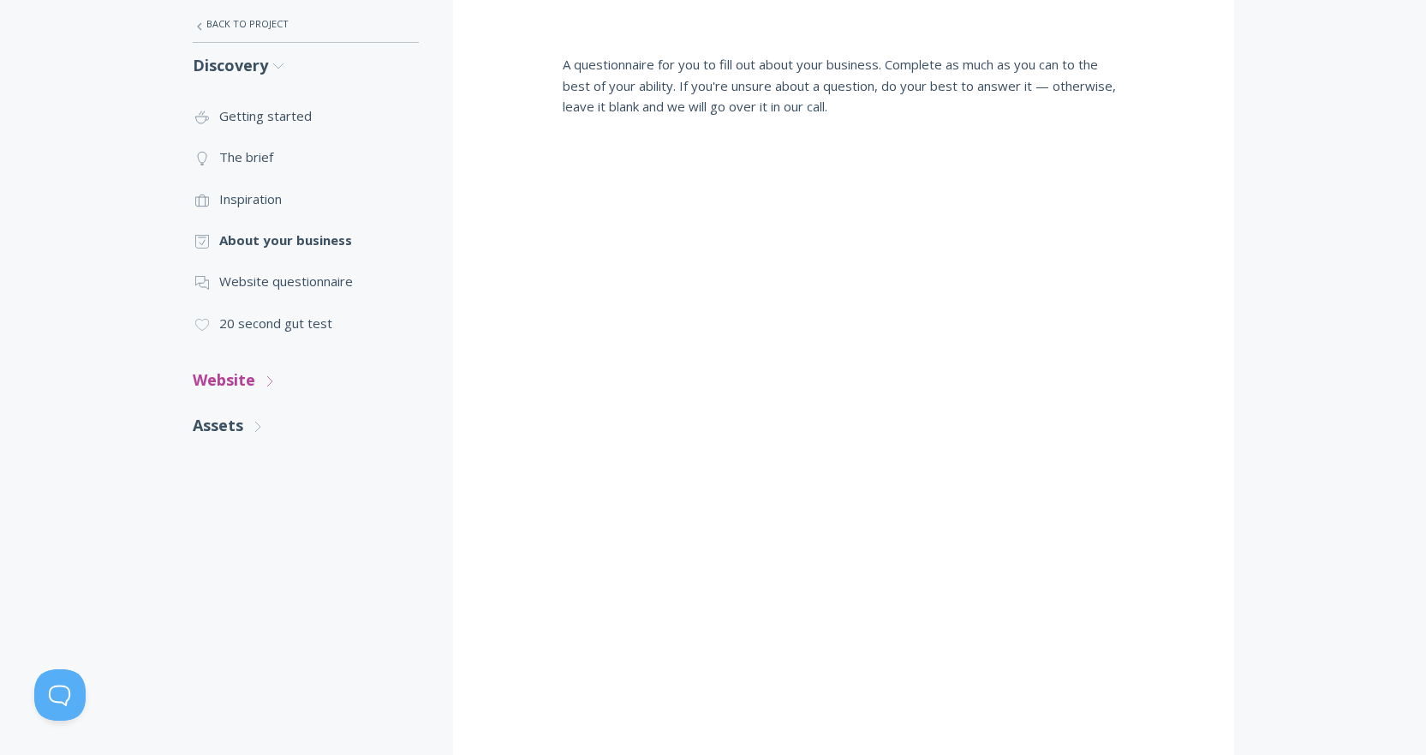
click at [239, 385] on link "Website .st0{fill:none;stroke:#000000;stroke-width:2;stroke-miterlimit:10;} Unt…" at bounding box center [306, 379] width 226 height 45
click at [244, 427] on link ".st0{fill:none;stroke:#000000;stroke-width:2;stroke-miterlimit:10;} Untitled-16…" at bounding box center [306, 429] width 226 height 41
